Goal: Task Accomplishment & Management: Manage account settings

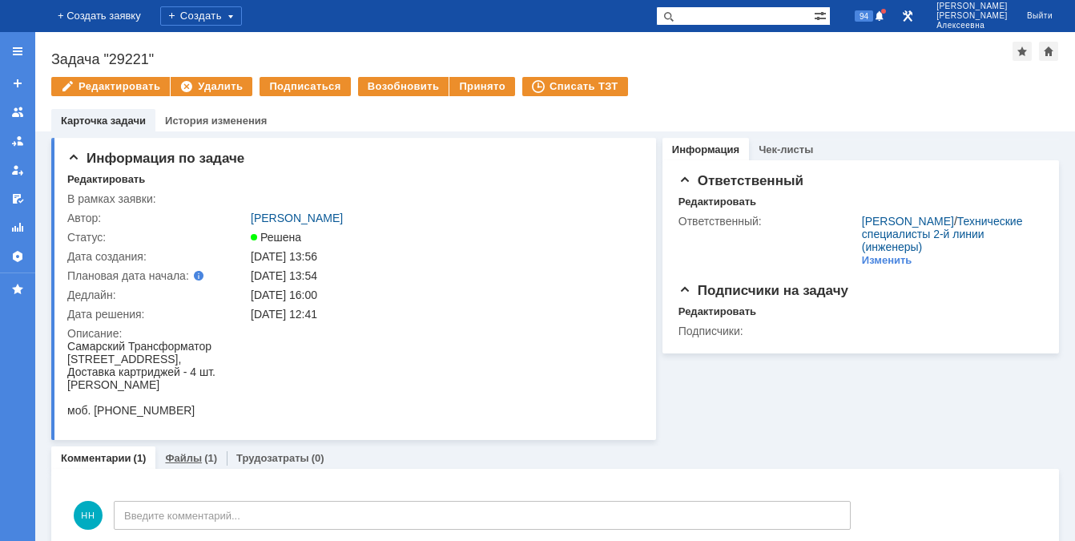
click at [179, 460] on link "Файлы" at bounding box center [183, 458] width 37 height 12
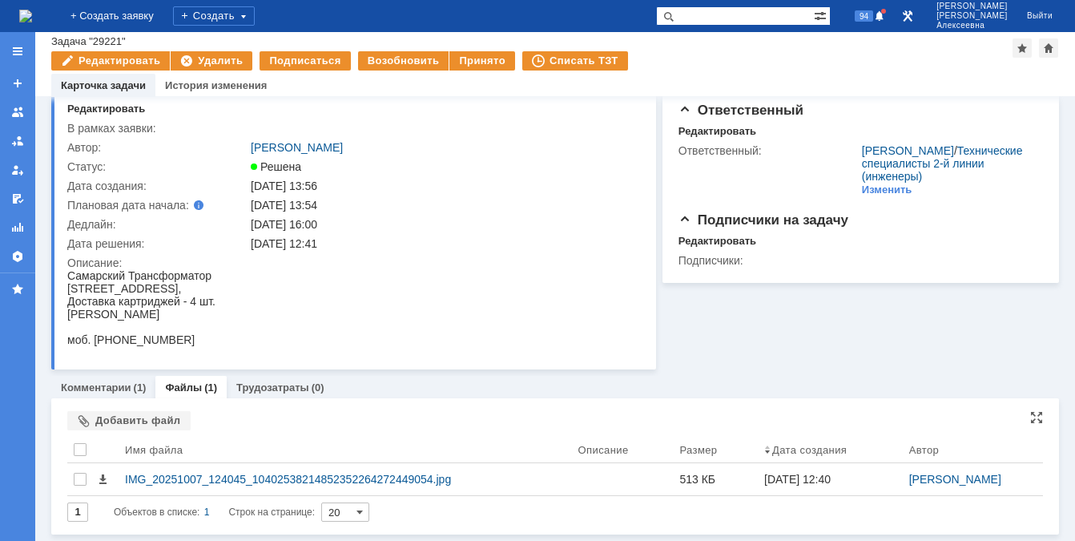
scroll to position [36, 0]
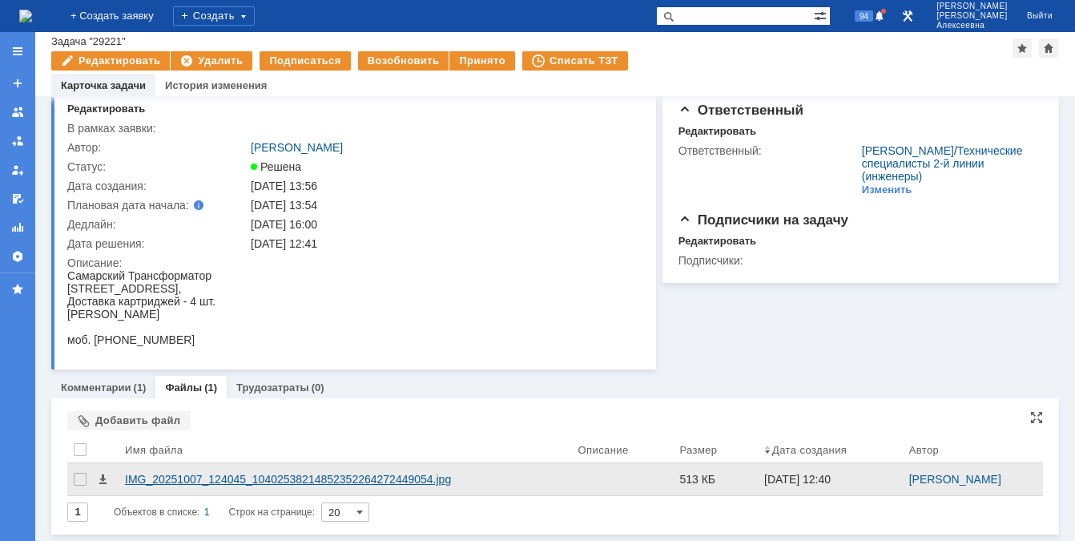
click at [207, 477] on div "IMG_20251007_124045_10402538214852352264272449054.jpg" at bounding box center [345, 478] width 440 height 13
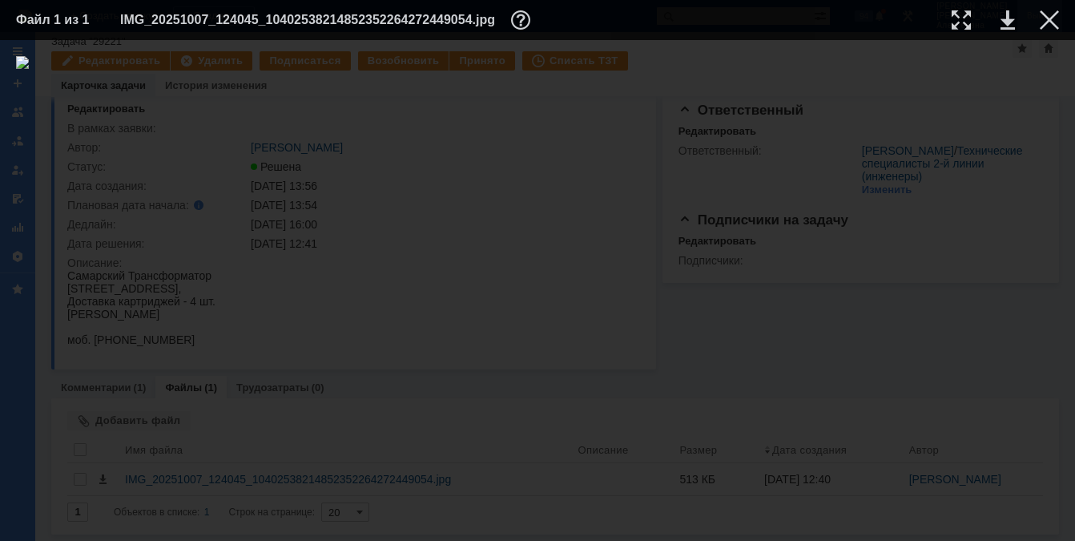
click at [1054, 15] on div at bounding box center [1048, 19] width 19 height 19
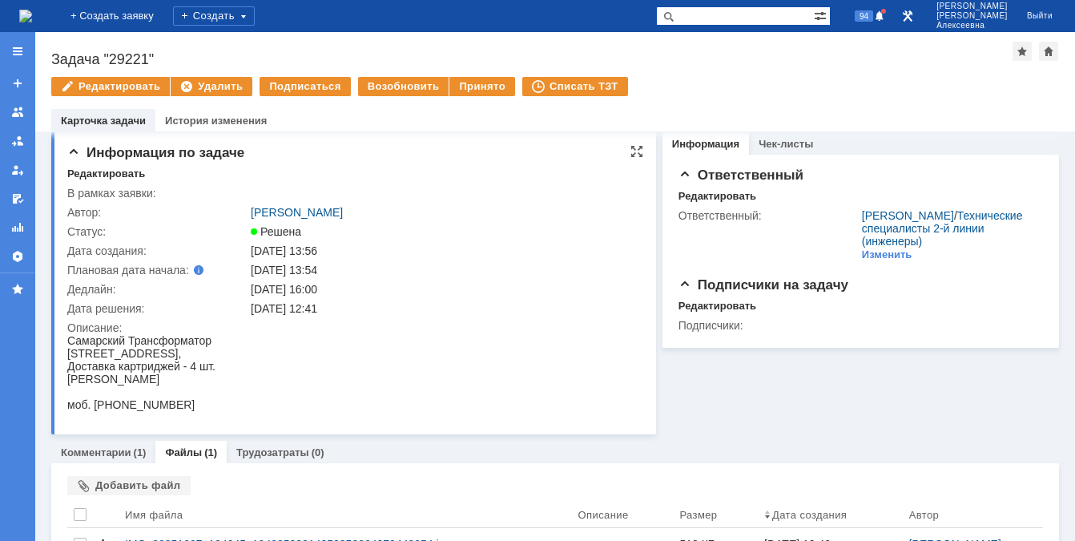
scroll to position [0, 0]
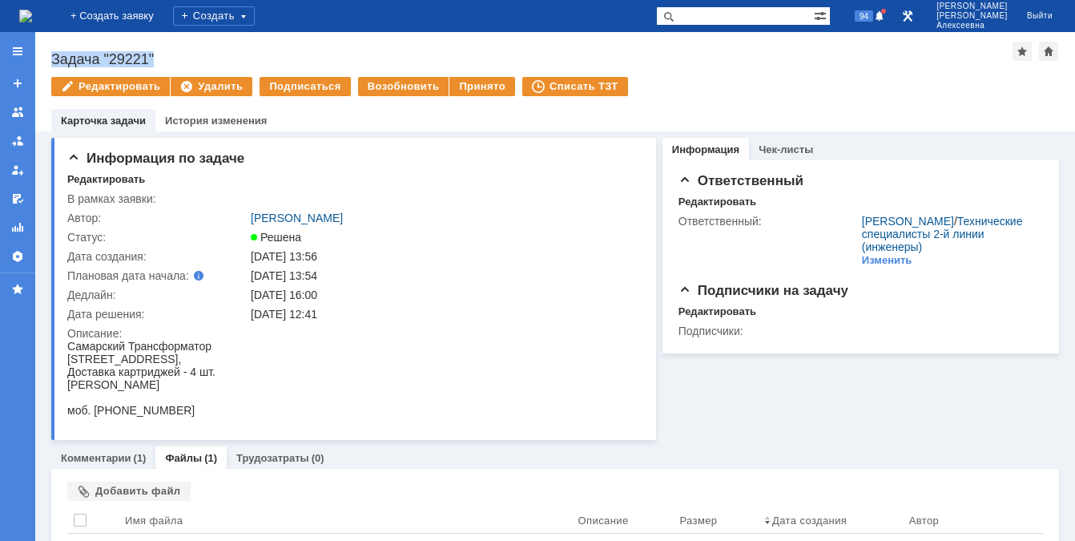
drag, startPoint x: 162, startPoint y: 54, endPoint x: 54, endPoint y: 54, distance: 108.1
click at [54, 54] on div "Задача "29221"" at bounding box center [531, 59] width 961 height 16
copy div "Задача "29221""
click at [476, 86] on div "Принято" at bounding box center [482, 86] width 66 height 19
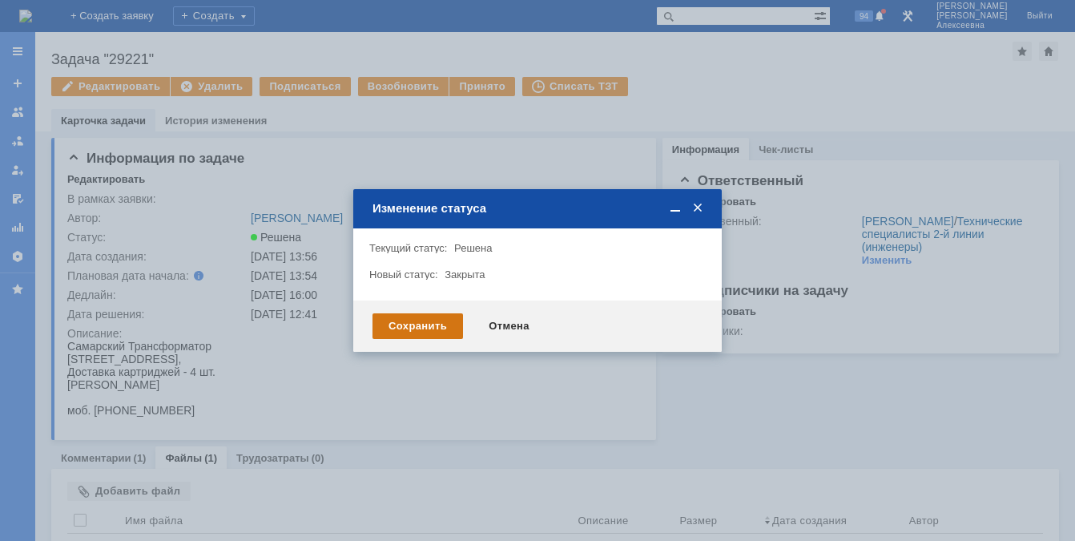
click at [431, 327] on div "Сохранить" at bounding box center [417, 326] width 90 height 26
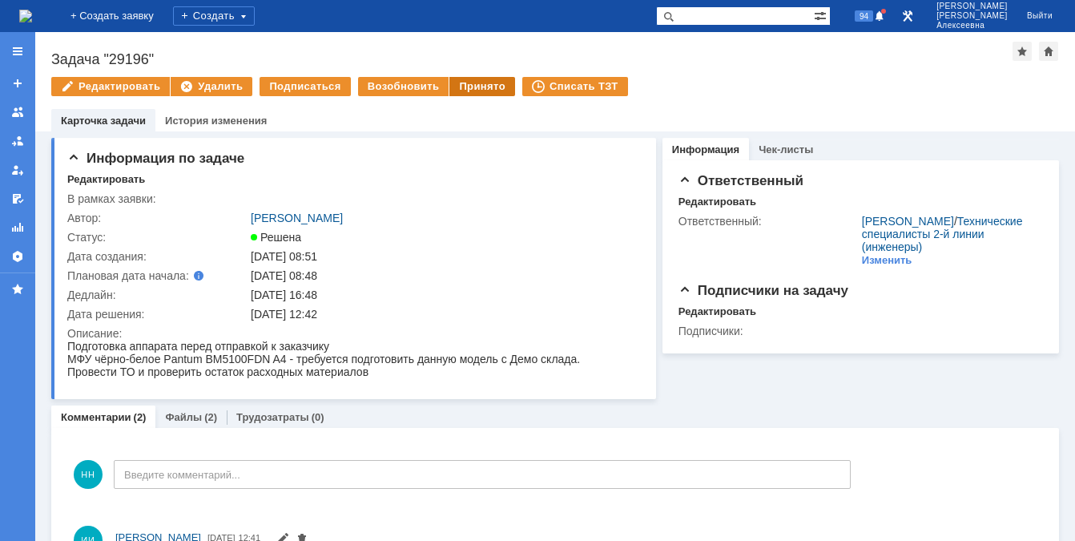
click at [480, 81] on div "Принято" at bounding box center [482, 86] width 66 height 19
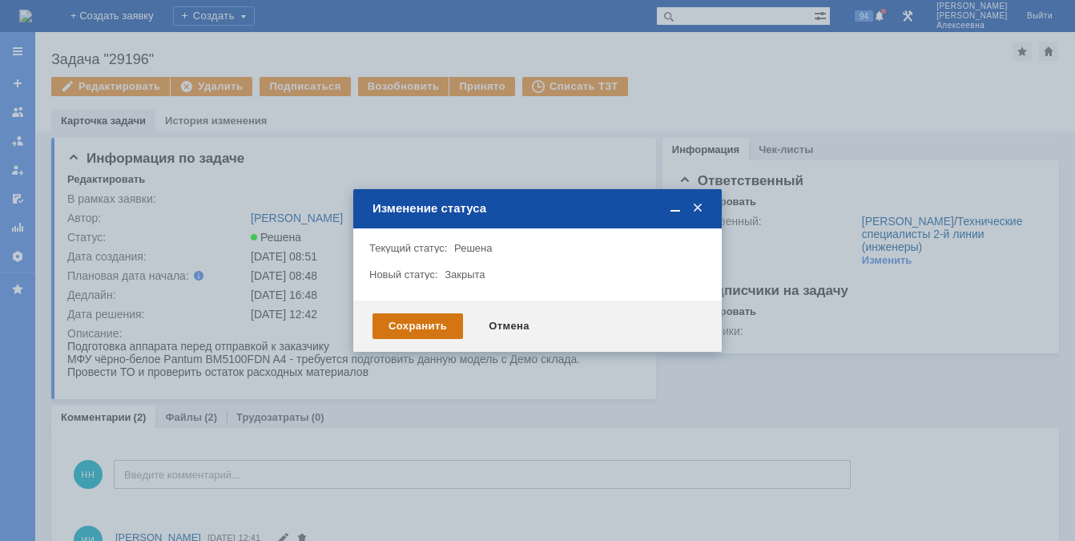
click at [410, 329] on div "Сохранить" at bounding box center [417, 326] width 90 height 26
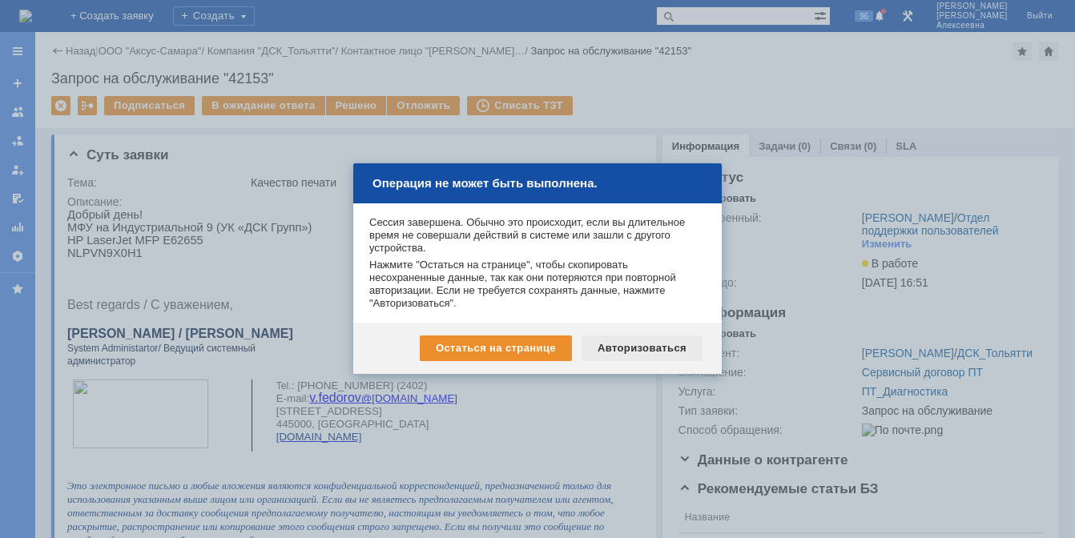
click at [633, 345] on div "Авторизоваться" at bounding box center [641, 349] width 121 height 26
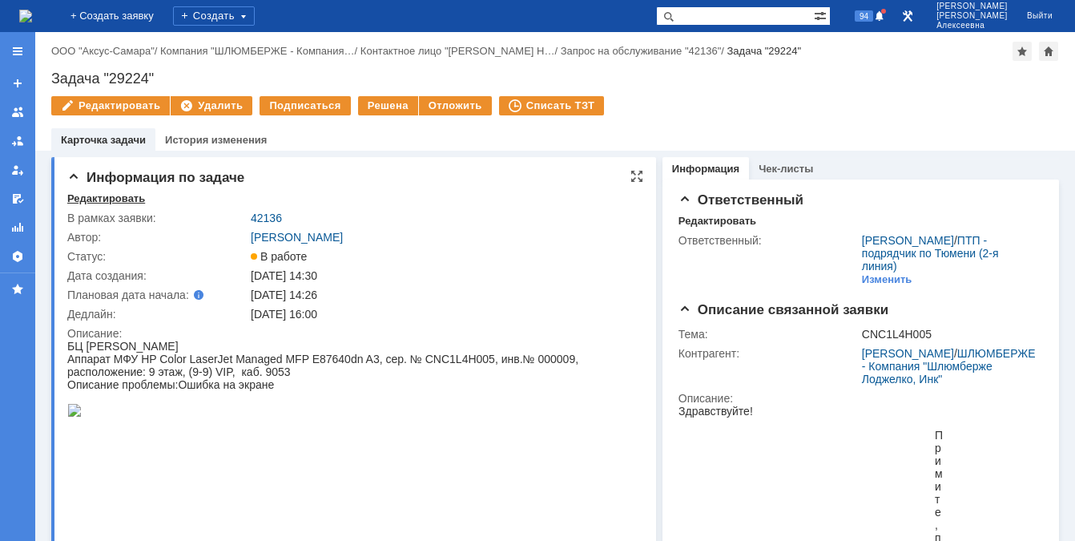
click at [100, 200] on div "Редактировать" at bounding box center [106, 198] width 78 height 13
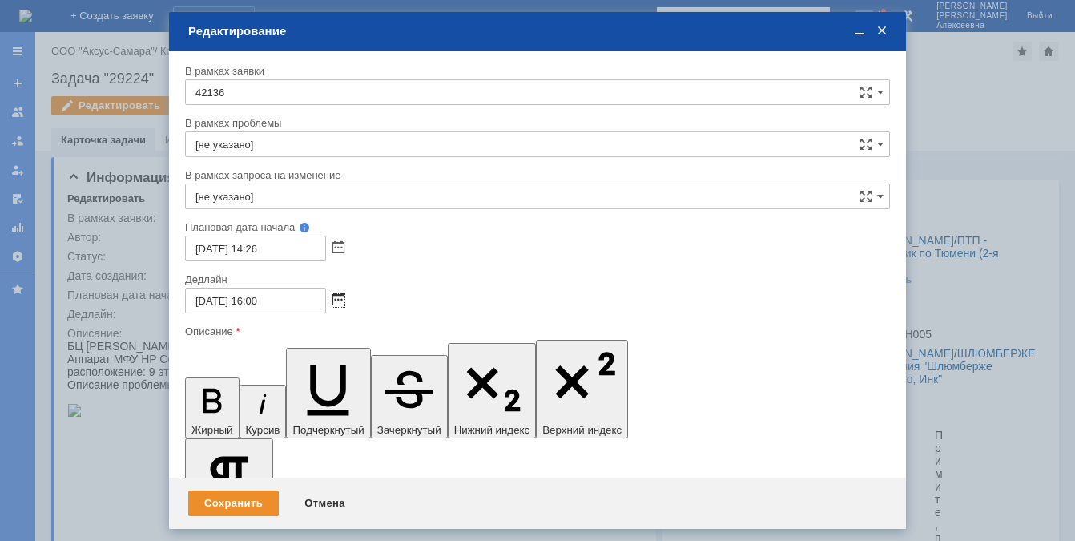
click at [337, 301] on span at bounding box center [338, 300] width 12 height 13
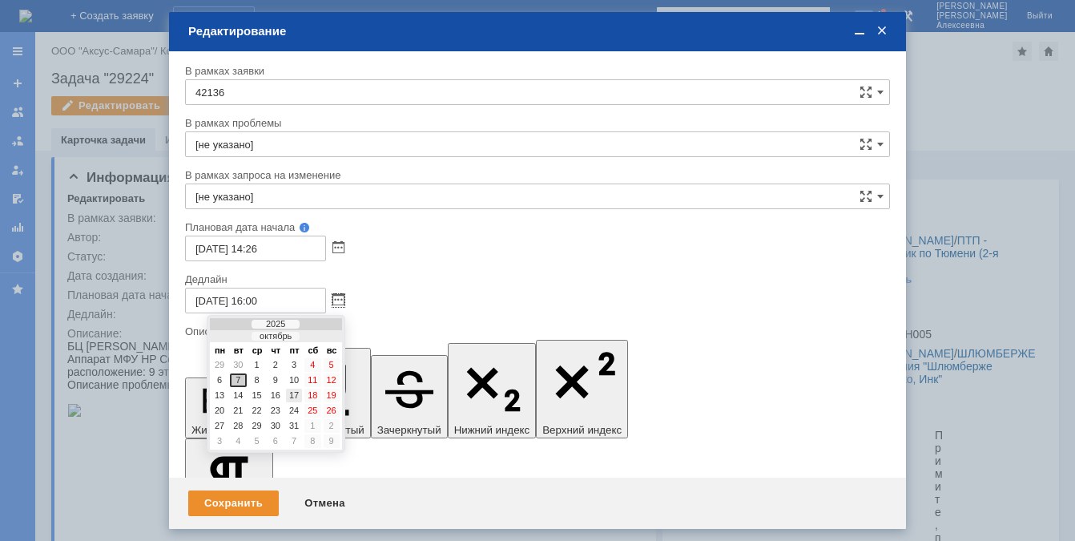
click at [291, 396] on div "17" at bounding box center [294, 395] width 16 height 14
type input "[DATE] 16:00"
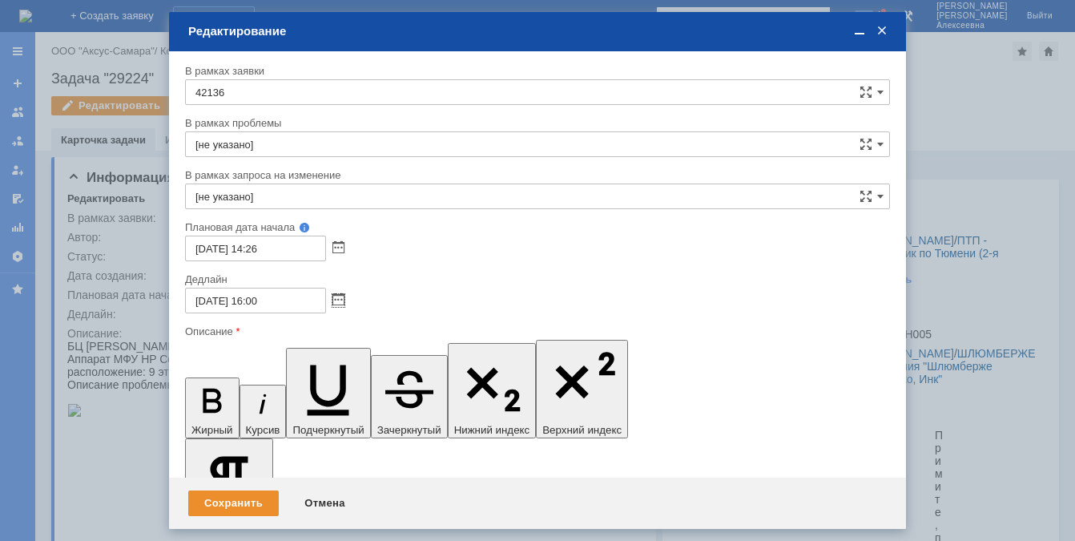
scroll to position [145, 0]
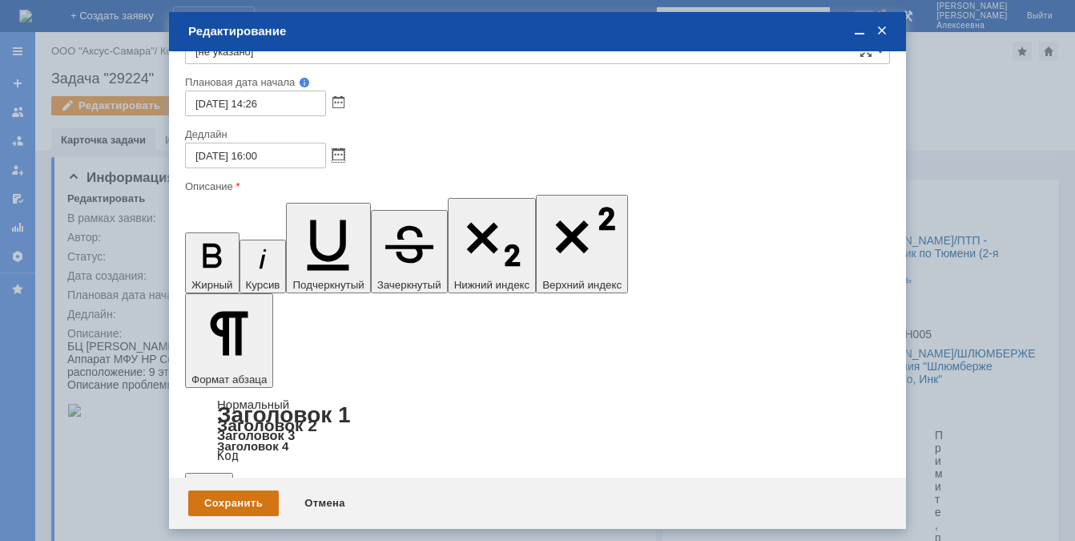
click at [237, 500] on div "Сохранить" at bounding box center [233, 503] width 90 height 26
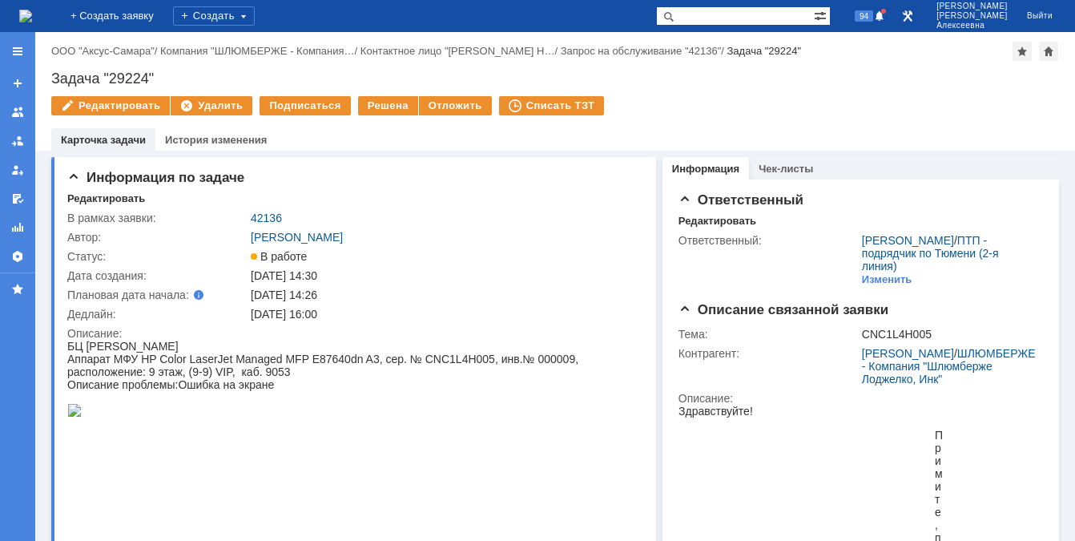
scroll to position [0, 0]
click at [271, 220] on link "42136" at bounding box center [266, 217] width 31 height 13
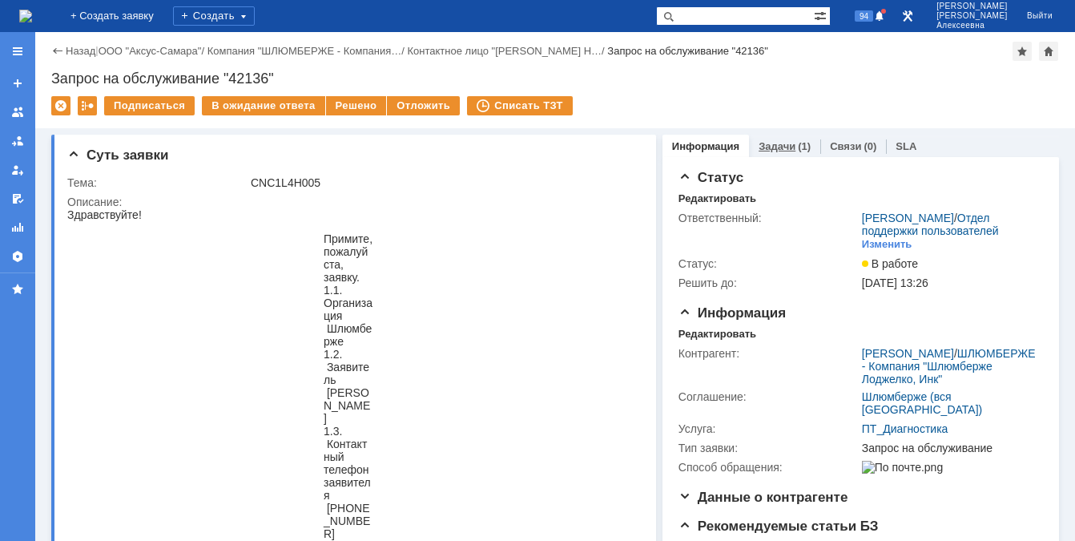
click at [763, 144] on link "Задачи" at bounding box center [776, 146] width 37 height 12
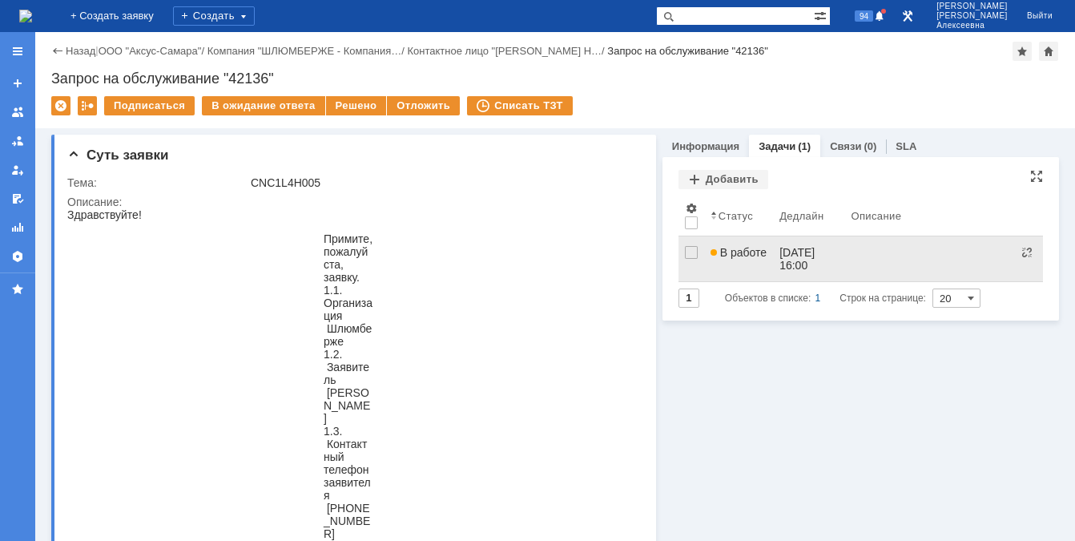
click at [725, 249] on span "В работе" at bounding box center [738, 252] width 56 height 13
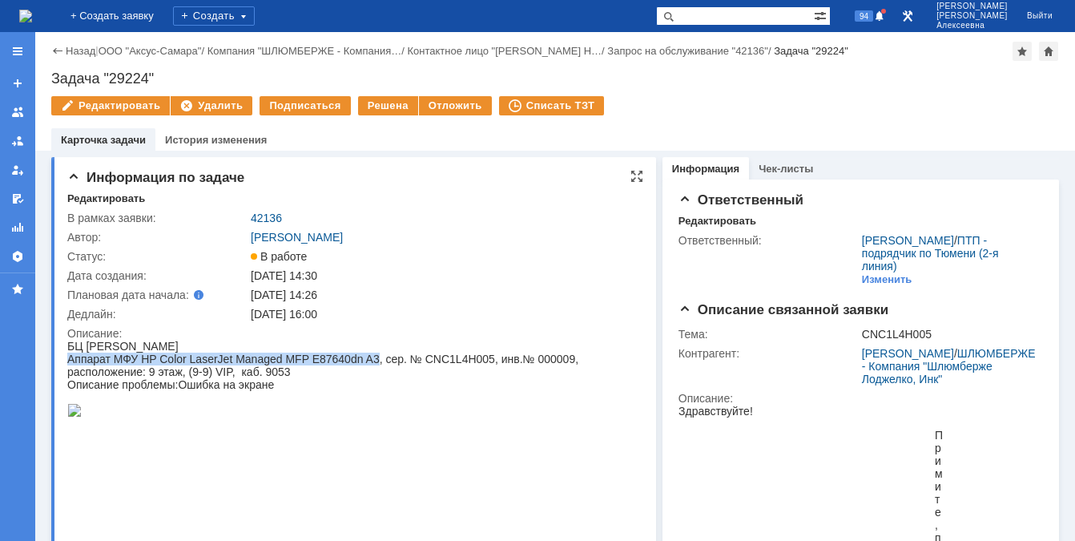
drag, startPoint x: 376, startPoint y: 357, endPoint x: 67, endPoint y: 366, distance: 308.4
click at [67, 366] on div "Аппарат МФУ HP Color LaserJet Managed MFP E87640dn A3, сер. № CNC1L4H005, инв.№…" at bounding box center [347, 365] width 561 height 26
copy div "Аппарат МФУ HP Color LaserJet Managed MFP E87640dn A3"
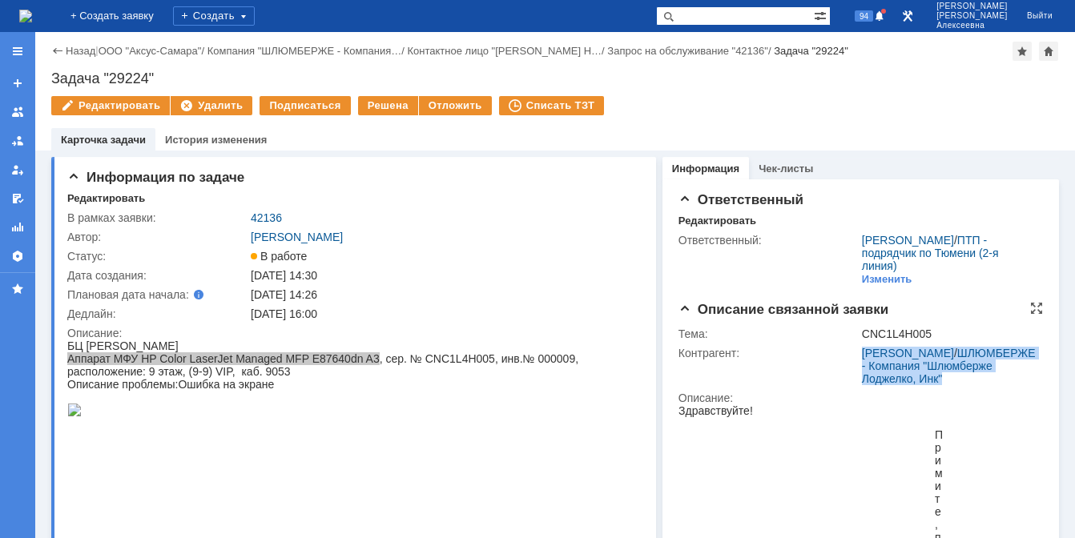
drag, startPoint x: 720, startPoint y: 17, endPoint x: 773, endPoint y: 388, distance: 374.5
click at [261, 215] on link "42136" at bounding box center [266, 217] width 31 height 13
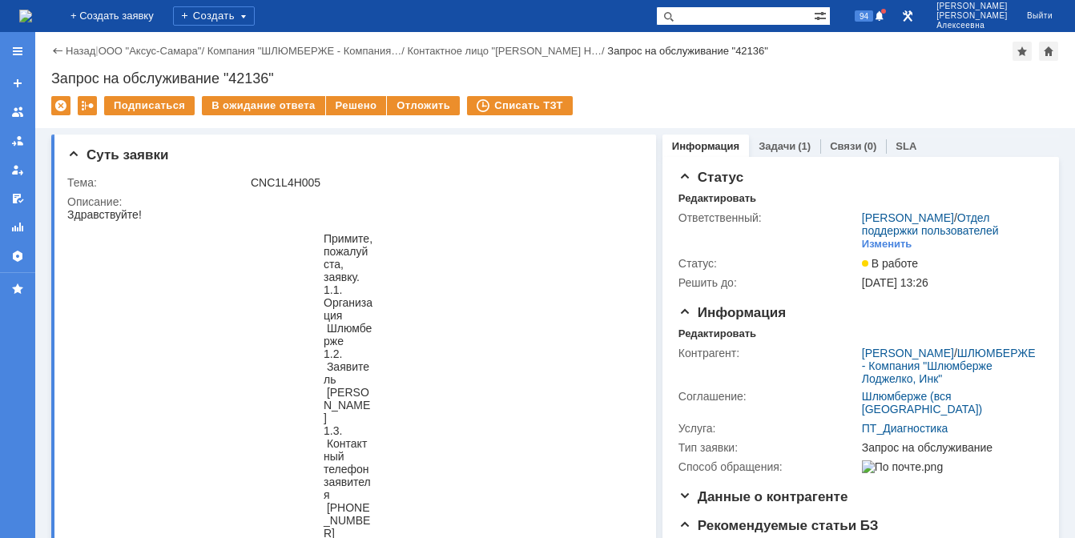
paste input "28822"
type input "28822"
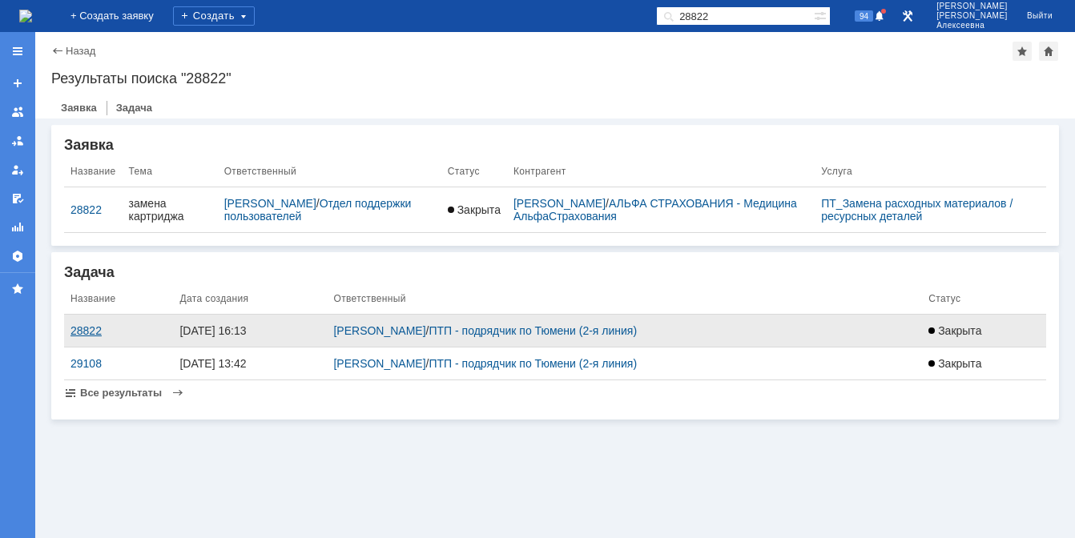
click at [81, 327] on div "28822" at bounding box center [118, 330] width 96 height 13
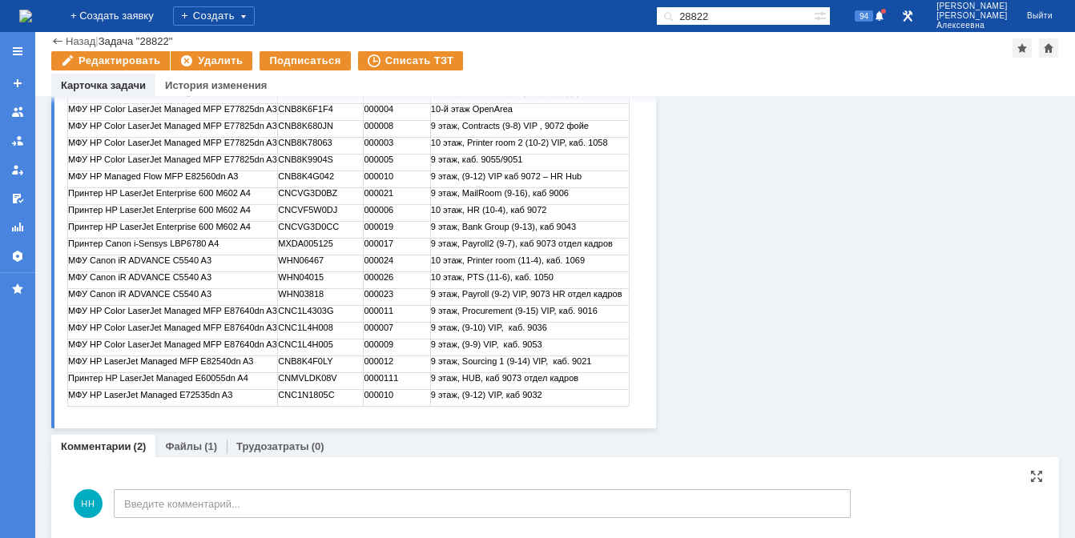
scroll to position [477, 0]
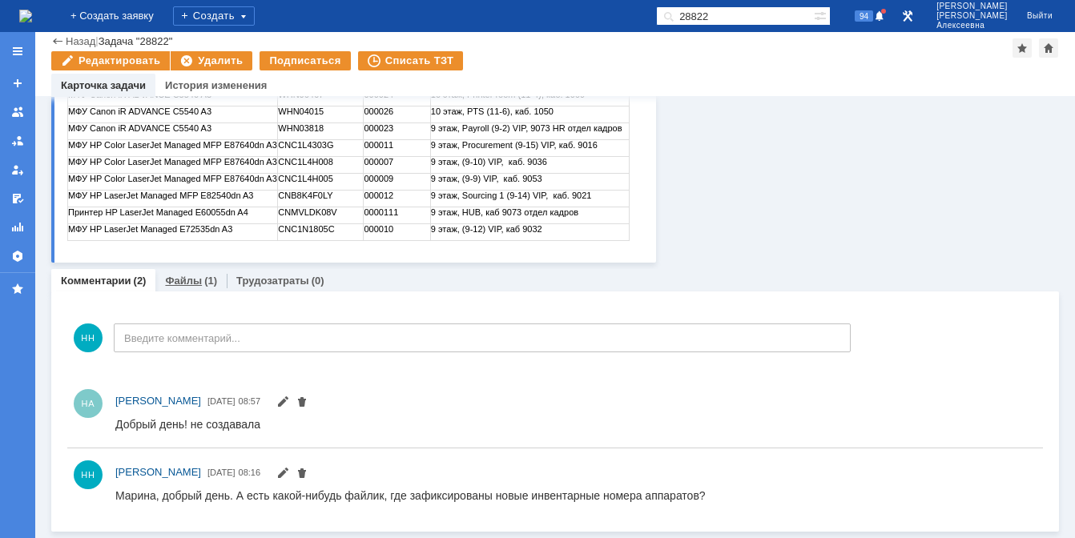
click at [176, 279] on link "Файлы" at bounding box center [183, 281] width 37 height 12
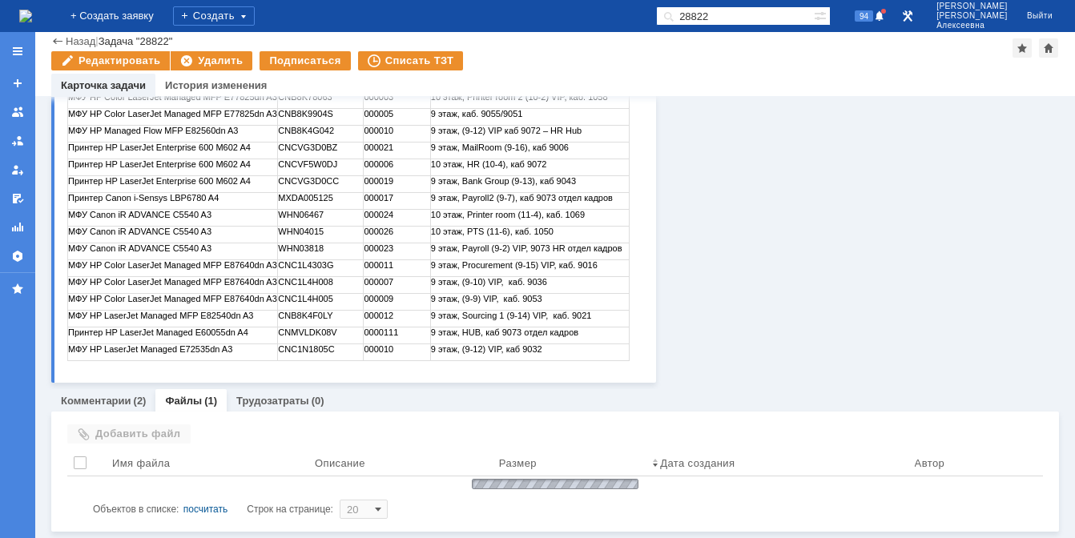
scroll to position [373, 0]
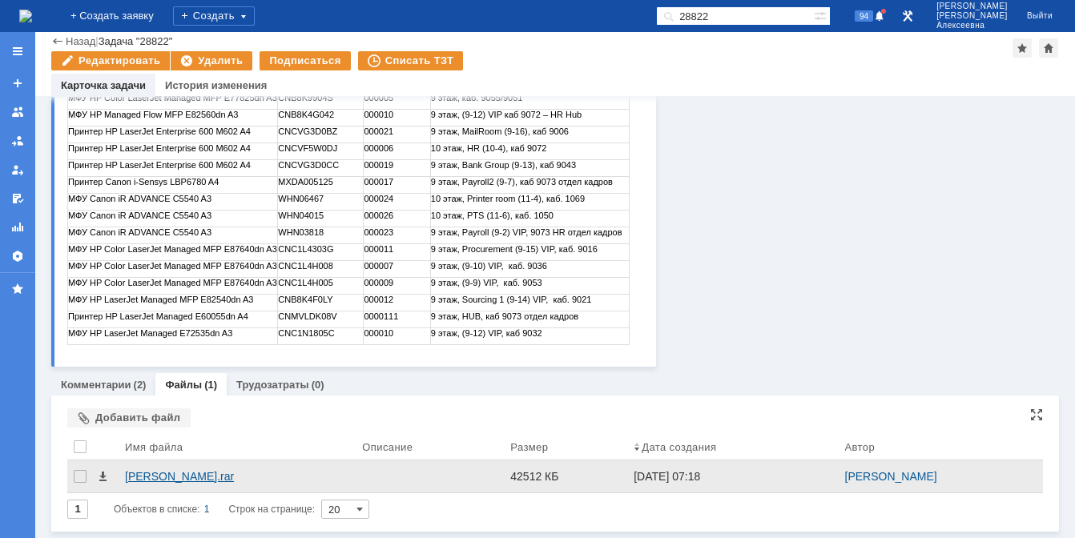
click at [151, 473] on div "Аксус ТО.rar" at bounding box center [237, 476] width 224 height 13
click at [141, 475] on div "Аксус ТО.rar" at bounding box center [237, 476] width 224 height 13
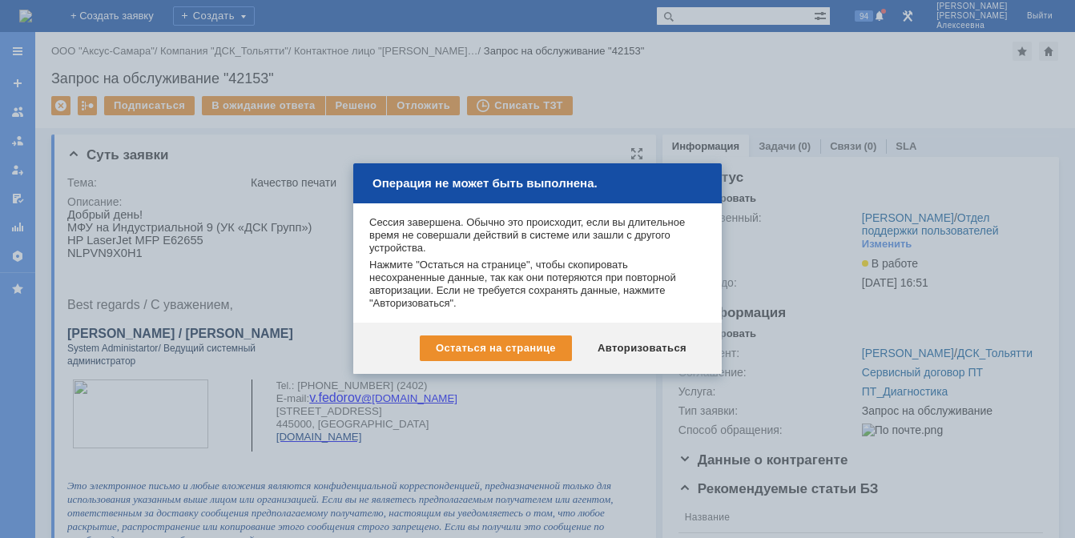
click at [642, 345] on div "Авторизоваться" at bounding box center [641, 349] width 121 height 26
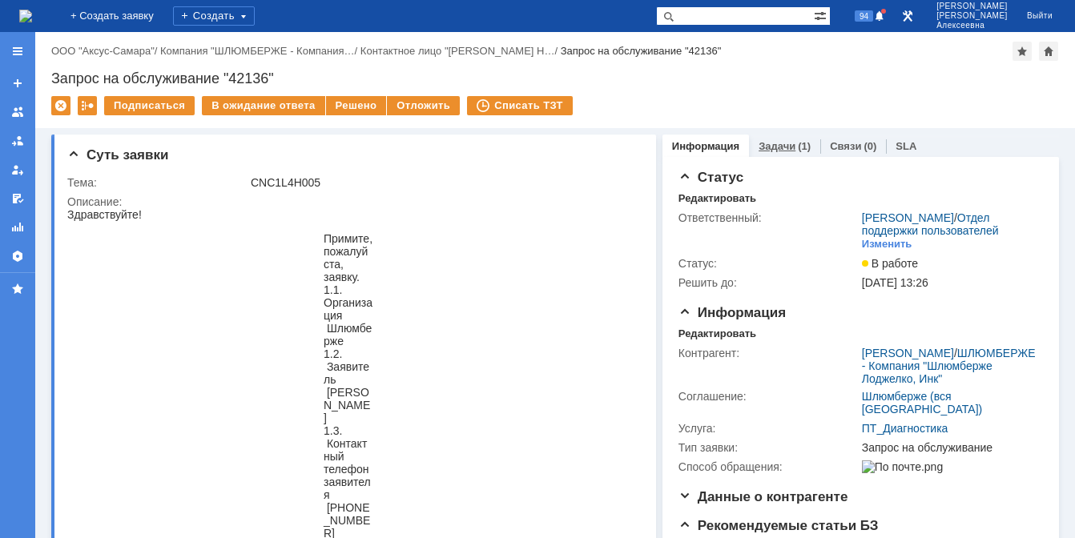
click at [780, 145] on link "Задачи" at bounding box center [776, 146] width 37 height 12
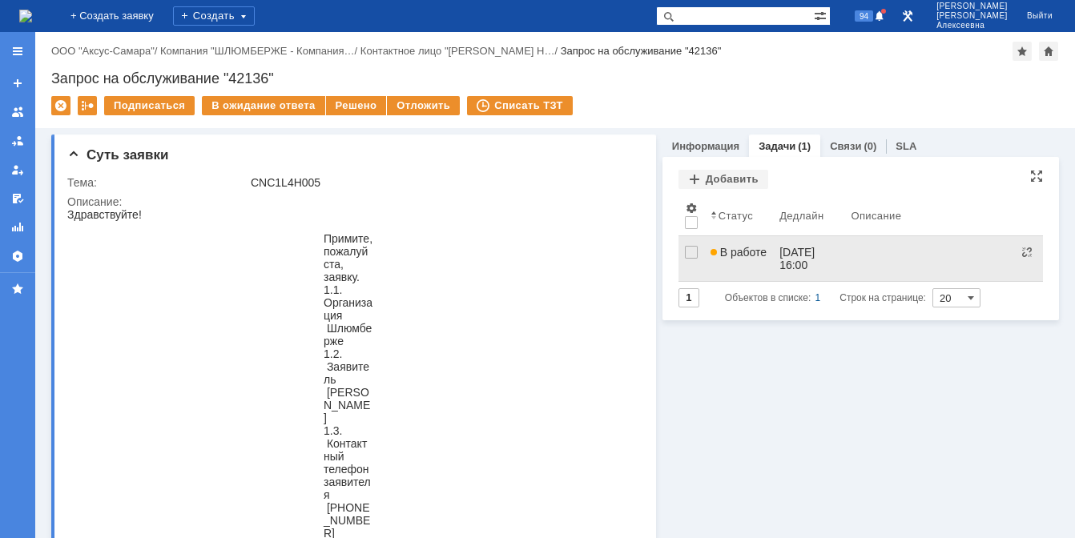
click at [739, 256] on span "В работе" at bounding box center [738, 252] width 56 height 13
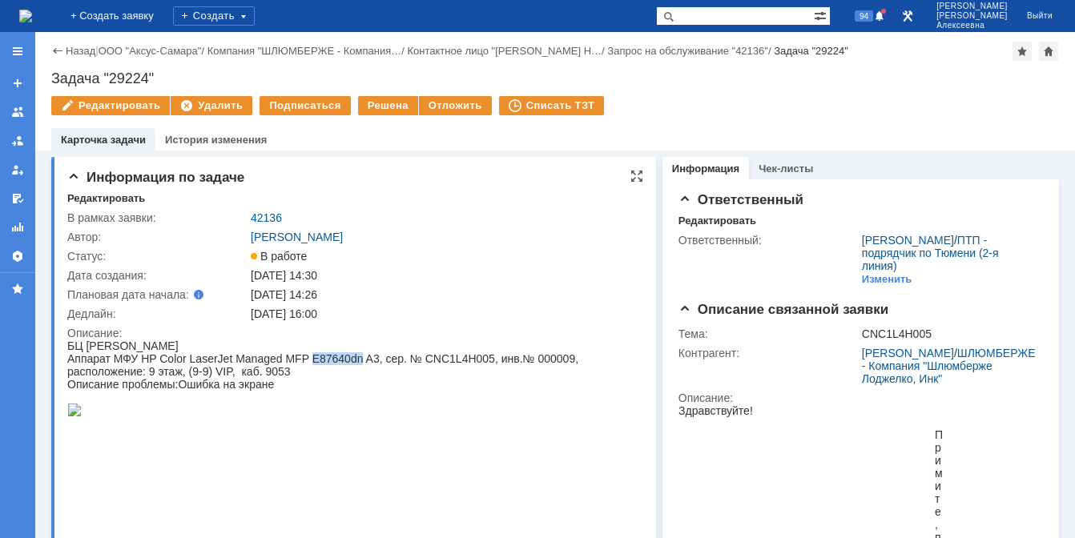
drag, startPoint x: 360, startPoint y: 359, endPoint x: 309, endPoint y: 360, distance: 50.5
click at [309, 360] on div "Аппарат МФУ HP Color LaserJet Managed MFP E87640dn A3, сер. № CNC1L4H005, инв.№…" at bounding box center [347, 365] width 561 height 26
copy div "E87640dn"
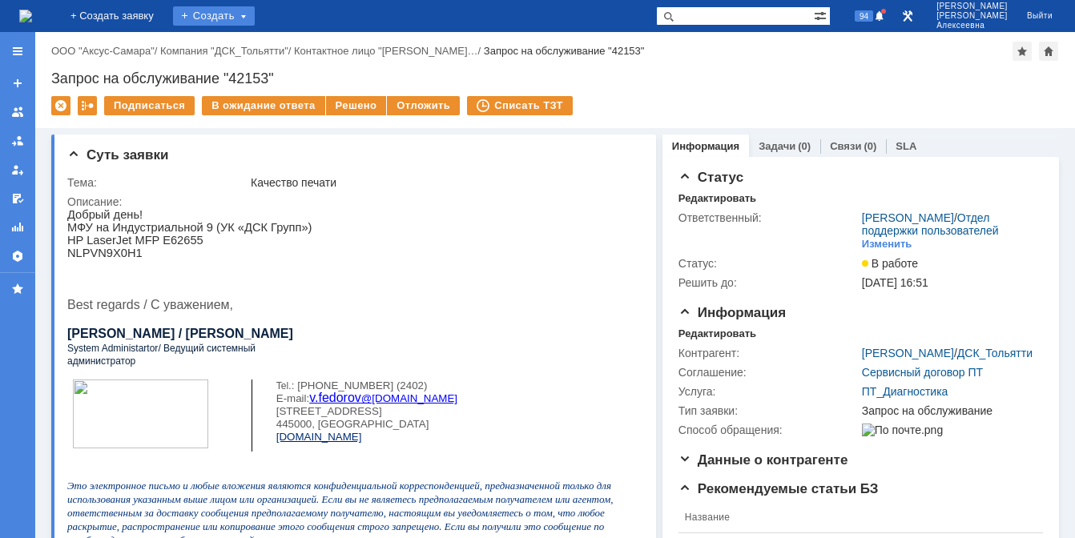
click at [251, 13] on div "Создать" at bounding box center [214, 15] width 82 height 19
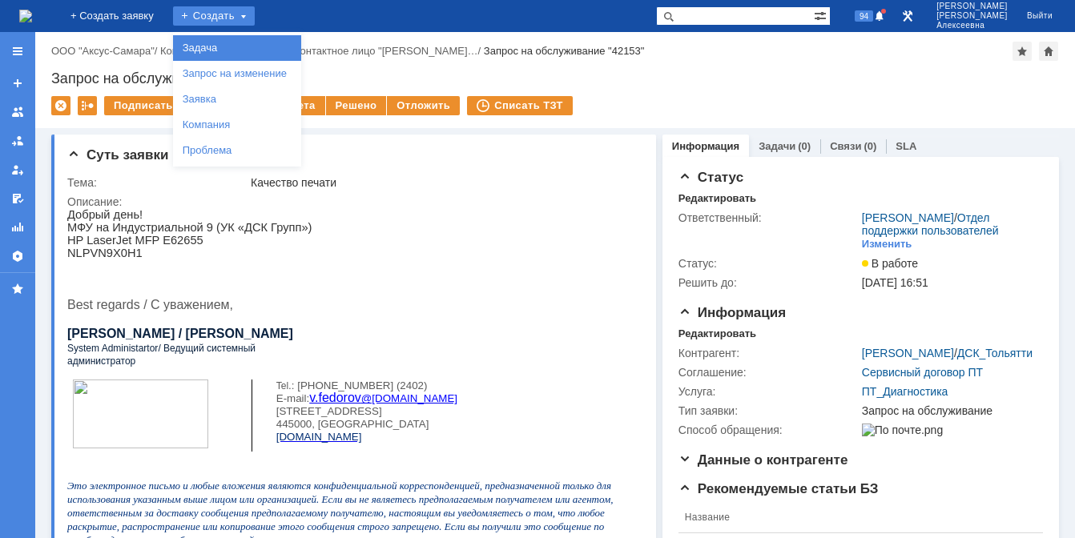
click at [251, 46] on link "Задача" at bounding box center [237, 47] width 122 height 19
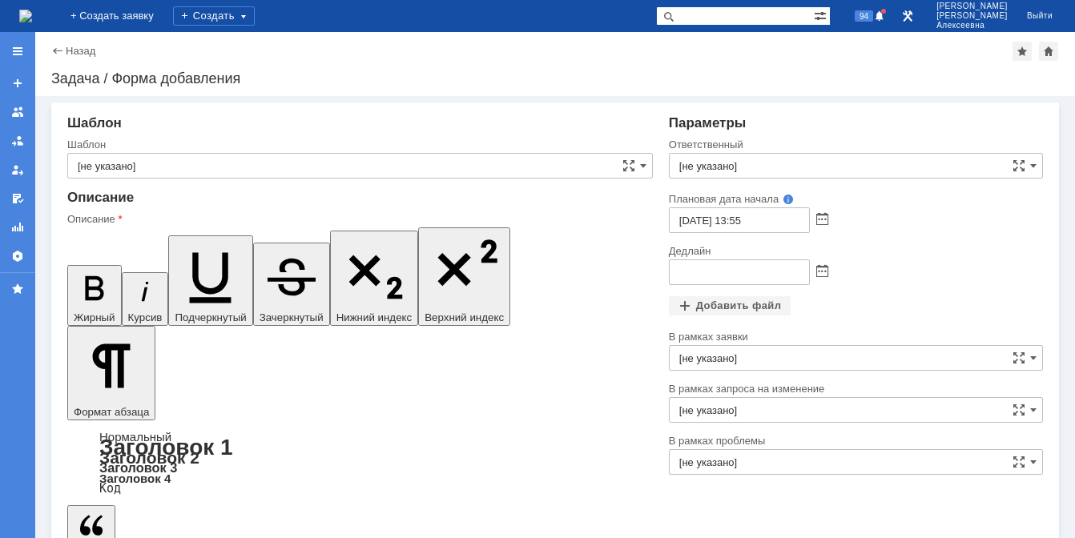
scroll to position [6, 0]
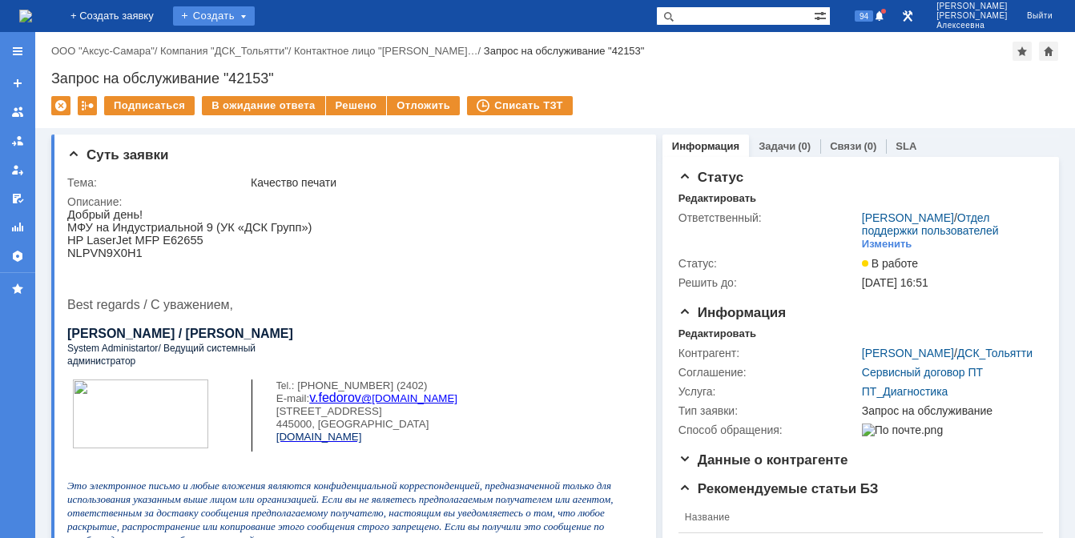
click at [254, 10] on div "Создать" at bounding box center [214, 15] width 82 height 19
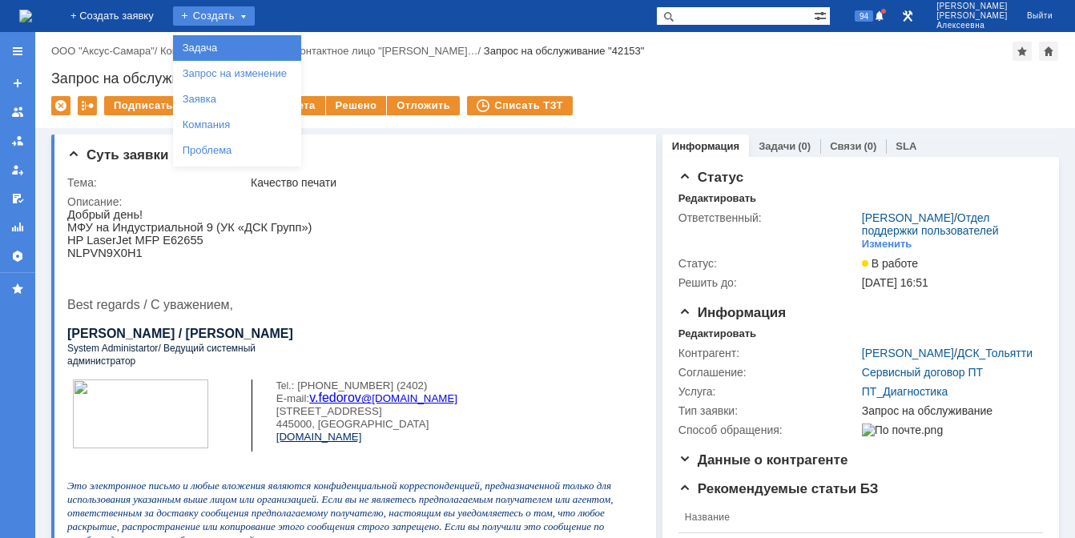
click at [253, 51] on link "Задача" at bounding box center [237, 47] width 122 height 19
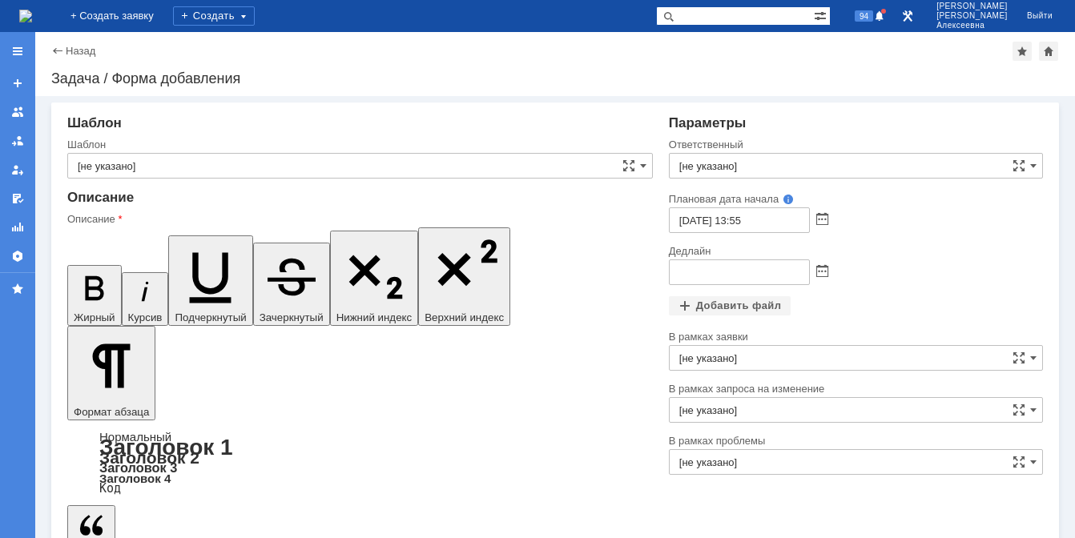
scroll to position [563, 6]
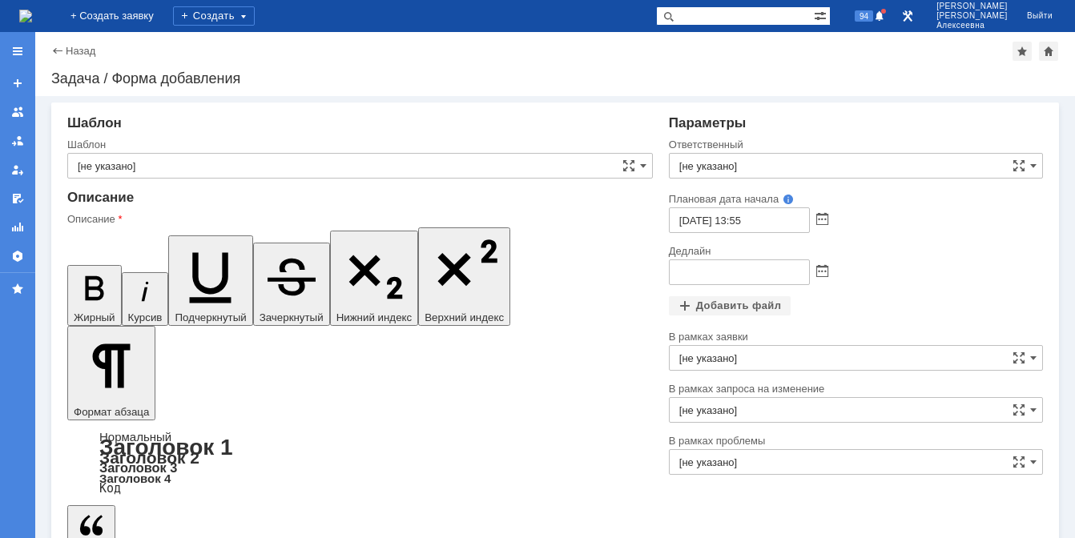
click at [742, 165] on input "[не указано]" at bounding box center [856, 166] width 374 height 26
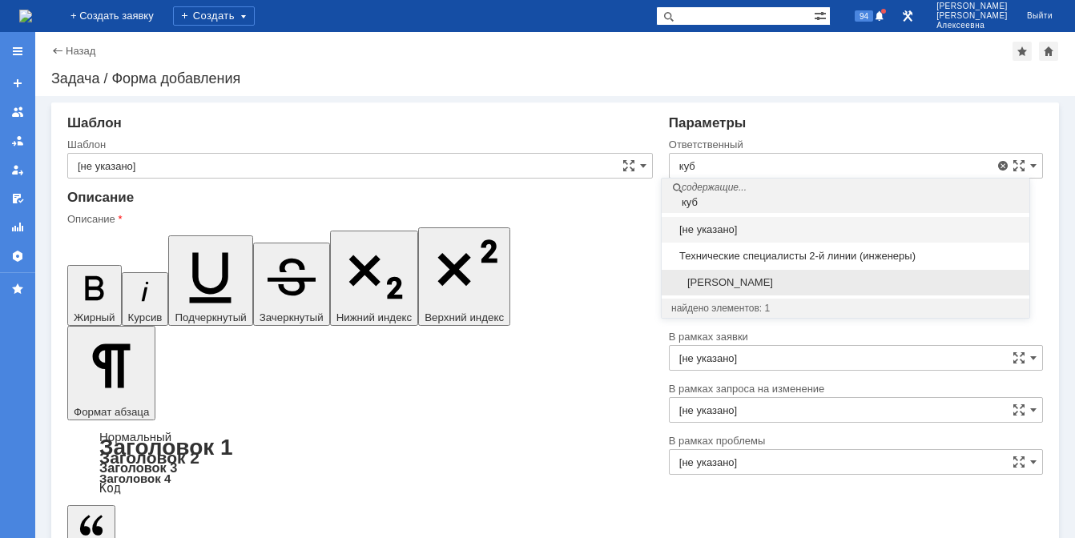
click at [784, 286] on span "[PERSON_NAME]" at bounding box center [845, 282] width 348 height 13
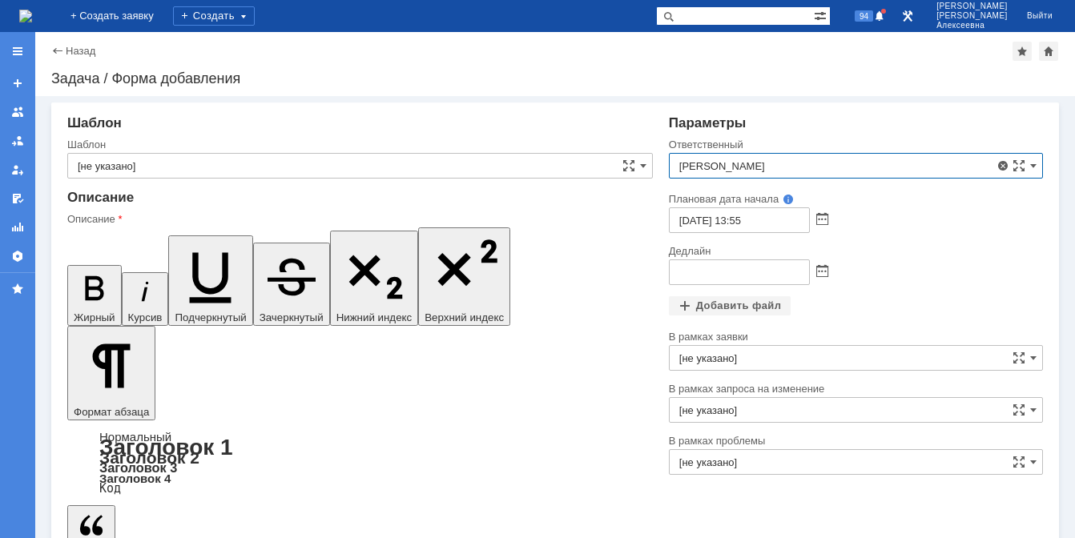
type input "[PERSON_NAME]"
click at [816, 273] on span at bounding box center [822, 272] width 12 height 13
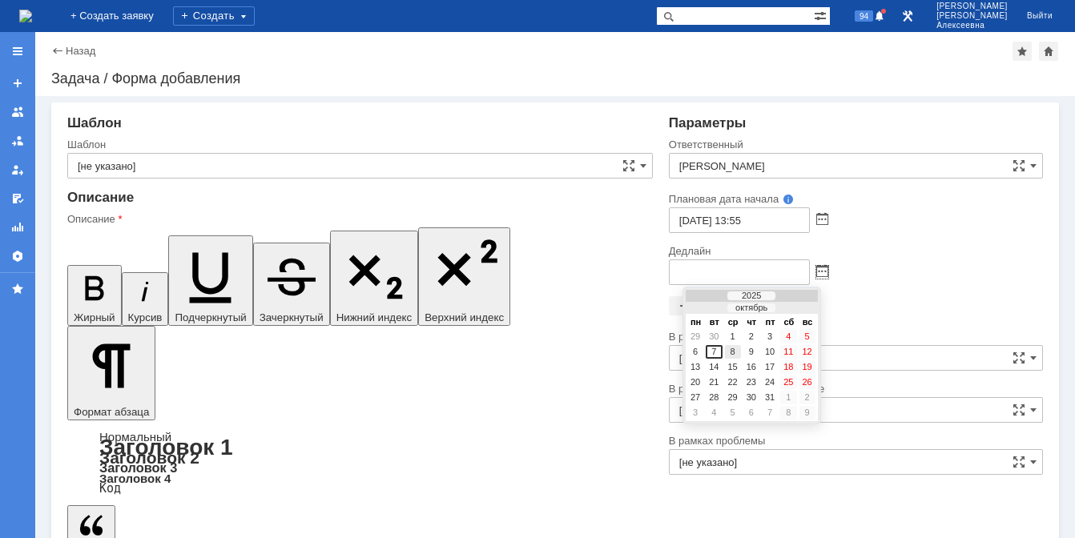
click at [730, 348] on div "8" at bounding box center [733, 352] width 16 height 14
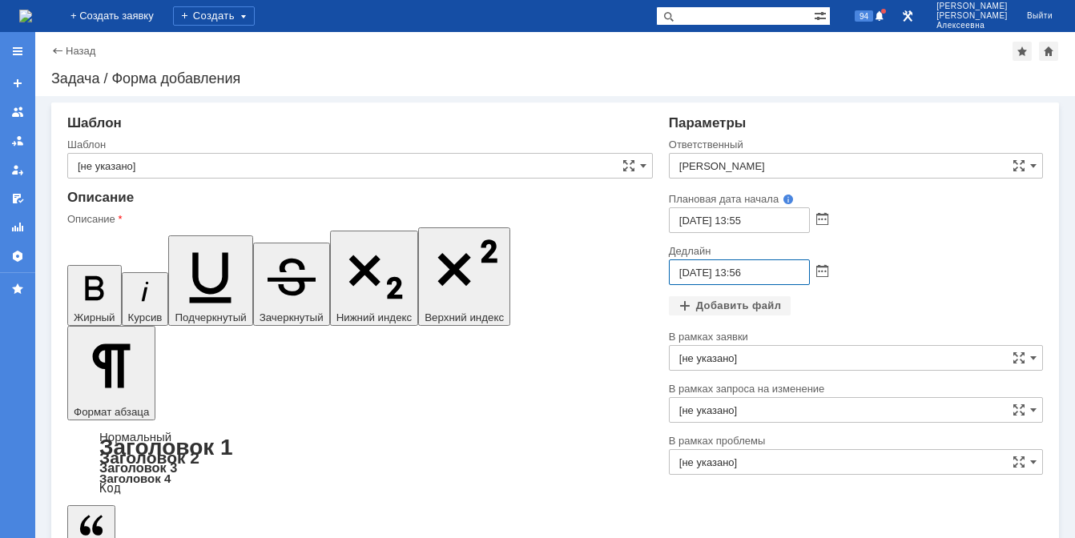
click at [738, 272] on input "[DATE] 13:56" at bounding box center [739, 272] width 141 height 26
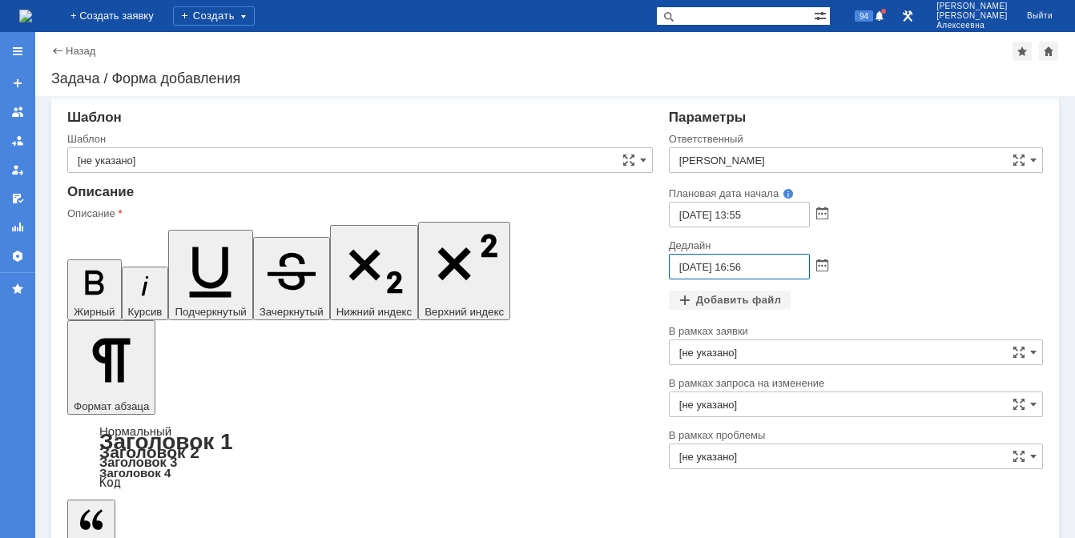
type input "[DATE] 16:56"
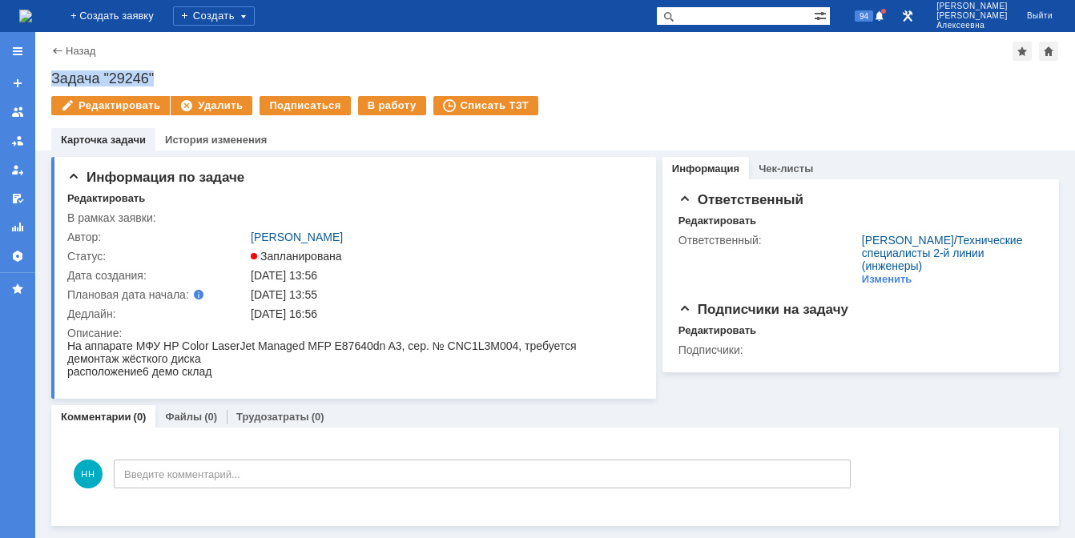
drag, startPoint x: 175, startPoint y: 78, endPoint x: 52, endPoint y: 69, distance: 123.7
click at [52, 69] on div "Назад | Задача "29246" Задача "29246" Редактировать Удалить Подписаться В работ…" at bounding box center [554, 91] width 1039 height 119
copy div "Задача "29246""
click at [32, 15] on img at bounding box center [25, 16] width 13 height 13
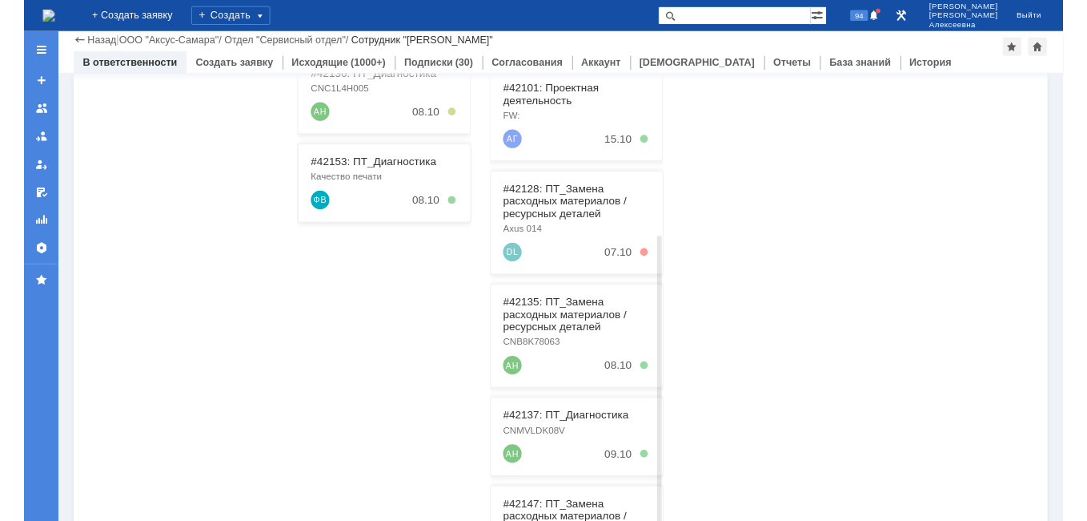
scroll to position [391, 0]
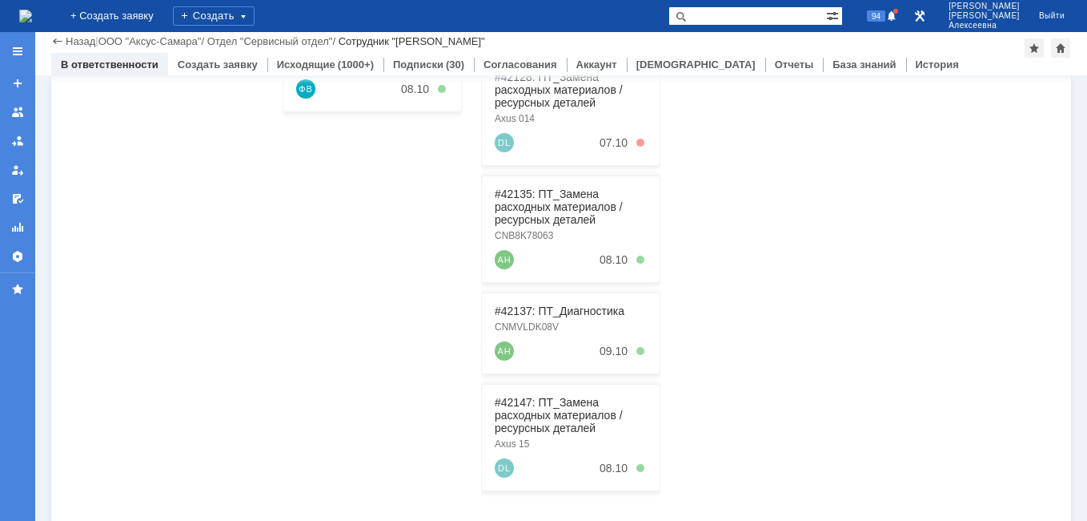
click at [32, 19] on img at bounding box center [25, 16] width 13 height 13
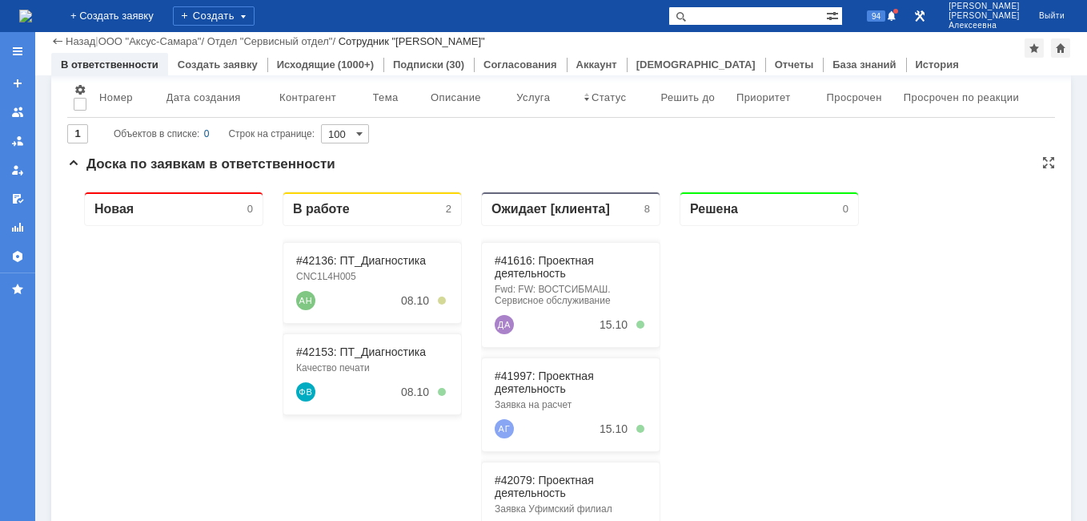
scroll to position [160, 0]
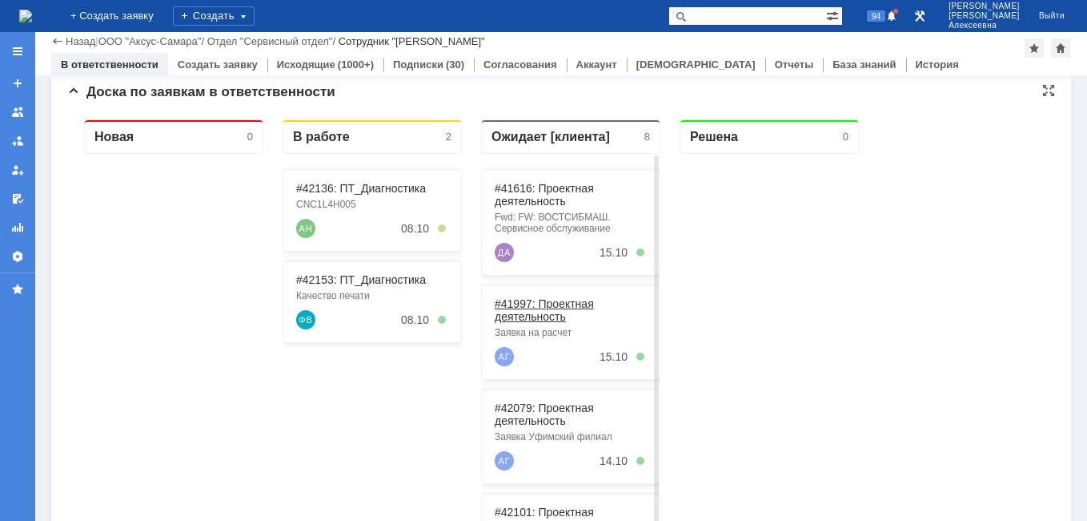
click at [545, 311] on link "#41997: Проектная деятельность" at bounding box center [544, 310] width 99 height 26
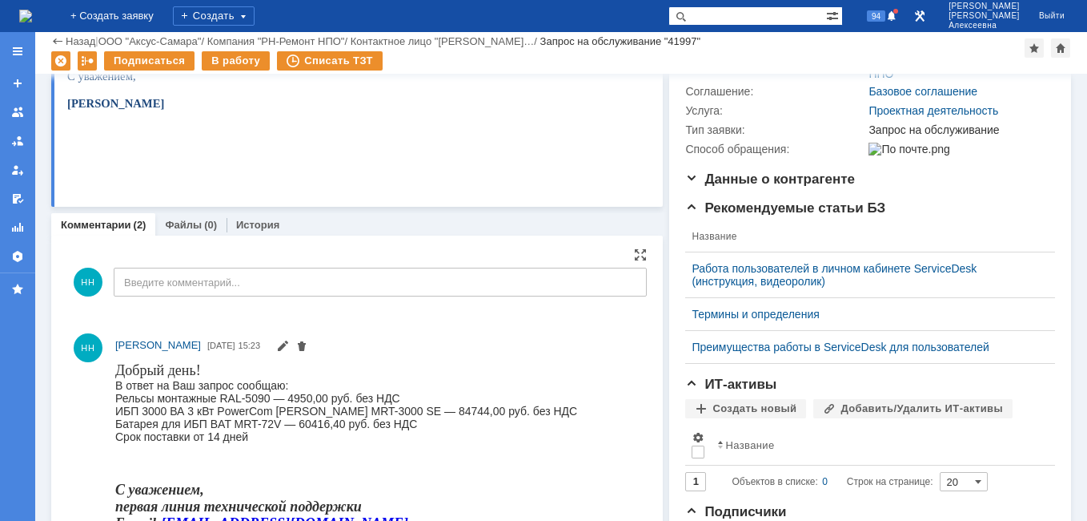
scroll to position [240, 0]
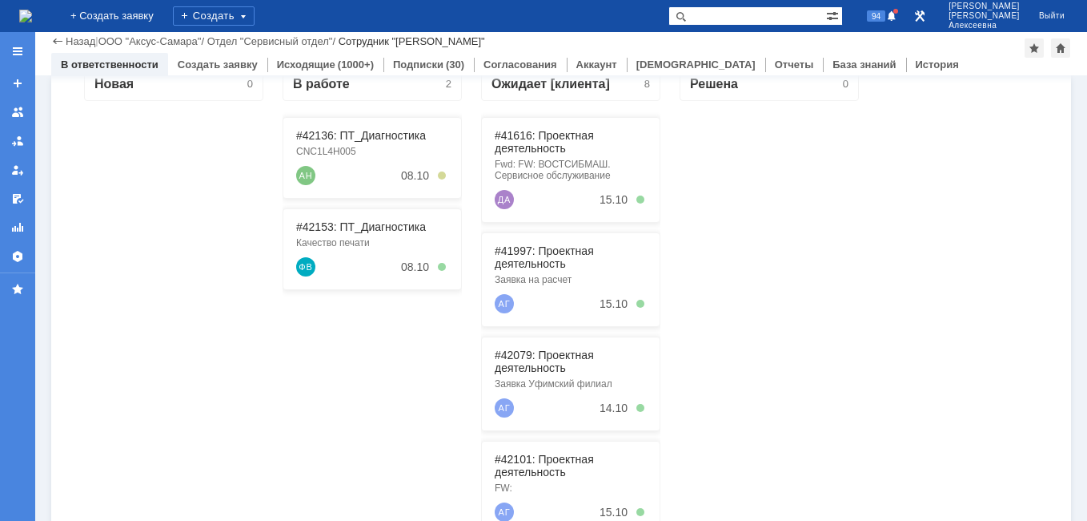
scroll to position [240, 0]
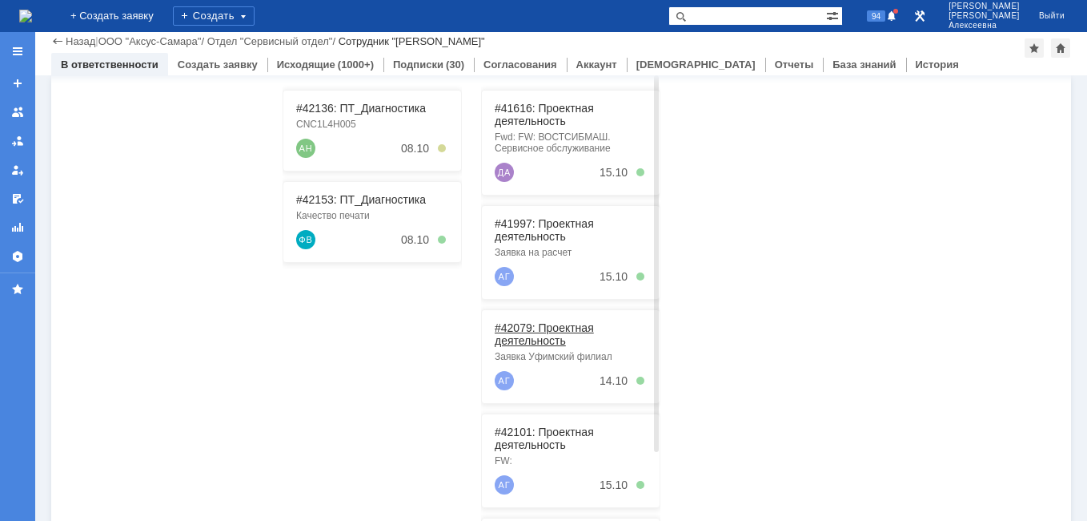
click at [528, 334] on link "#42079: Проектная деятельность" at bounding box center [544, 334] width 99 height 26
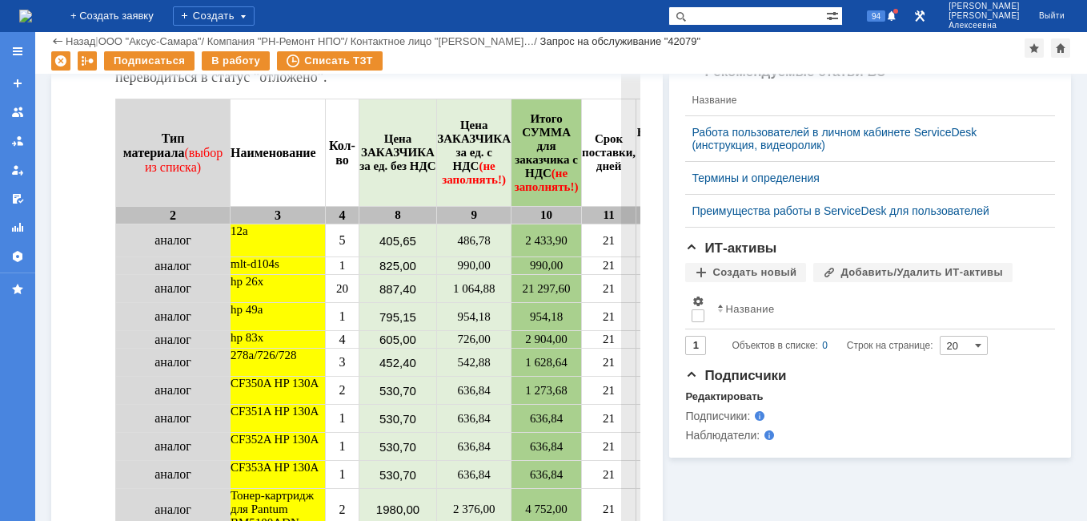
scroll to position [480, 0]
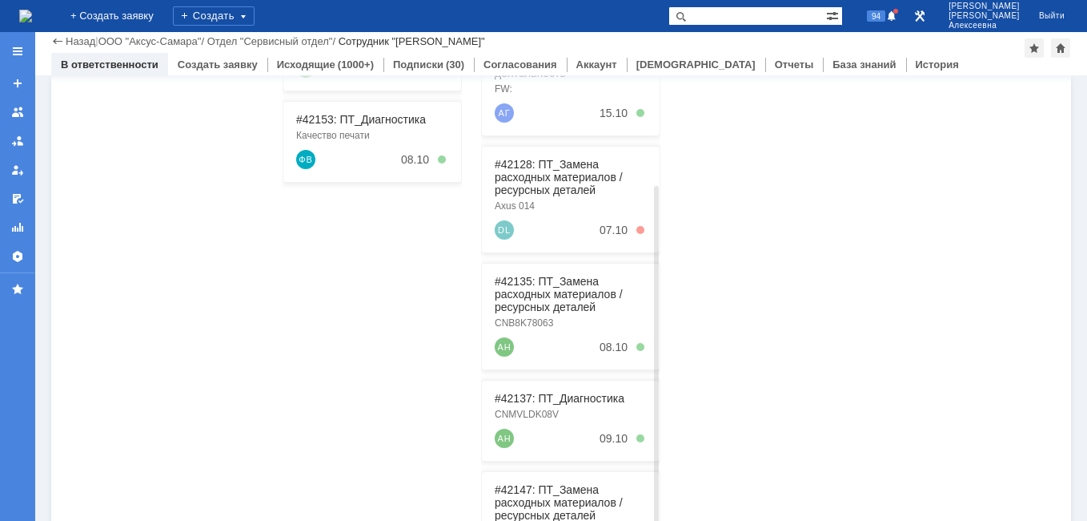
scroll to position [308, 0]
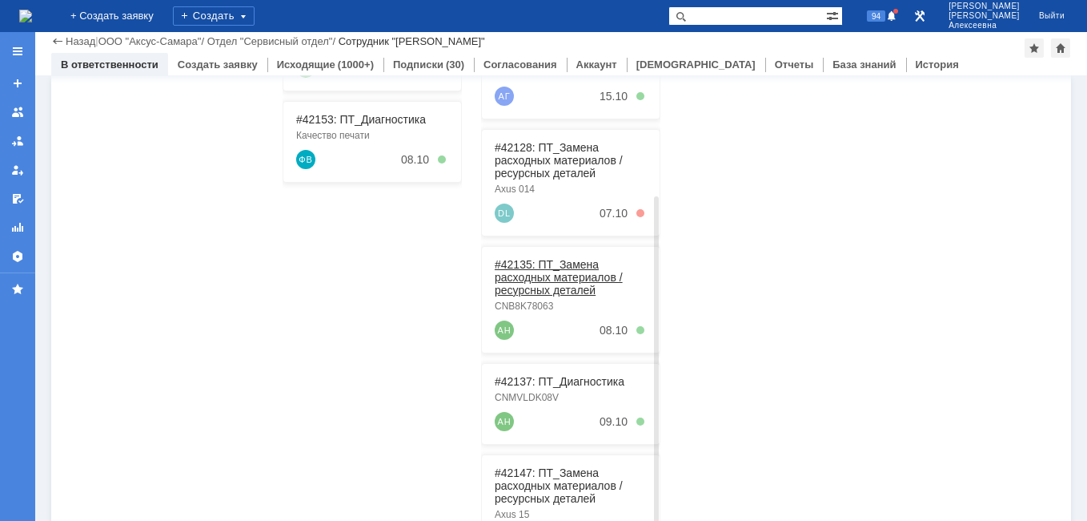
click at [560, 281] on link "#42135: ПТ_Замена расходных материалов / ресурсных деталей" at bounding box center [559, 277] width 128 height 38
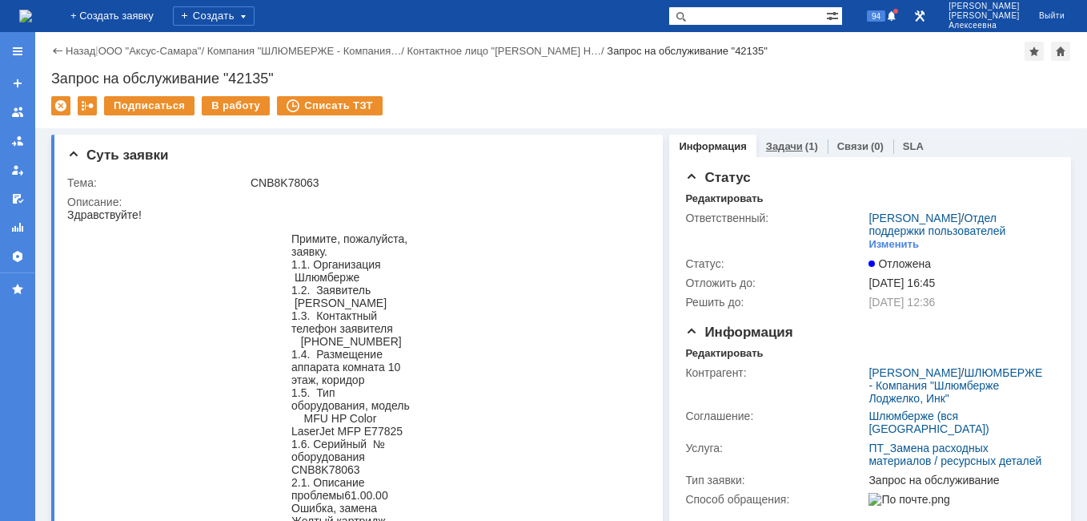
click at [776, 147] on link "Задачи" at bounding box center [784, 146] width 37 height 12
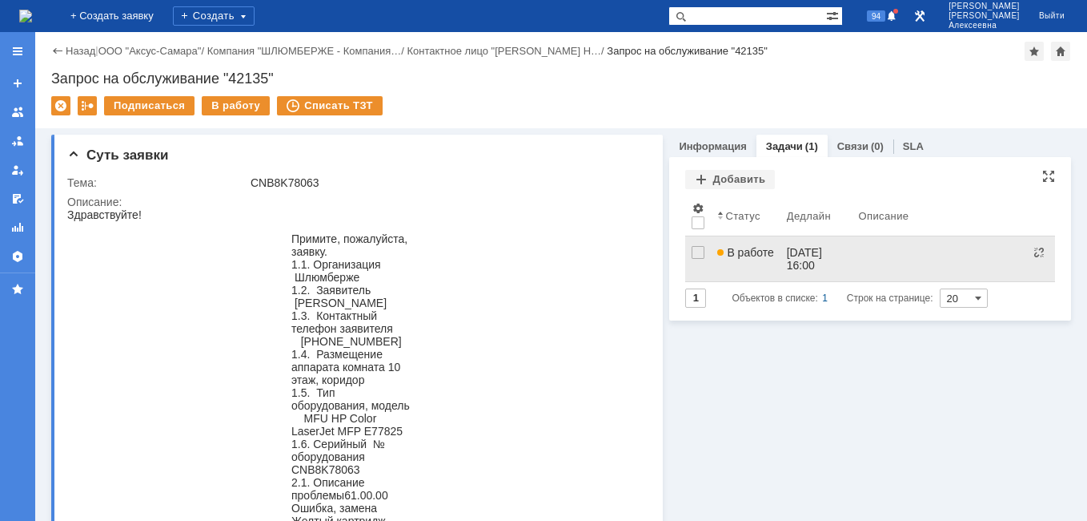
click at [758, 263] on link "В работе" at bounding box center [745, 258] width 69 height 45
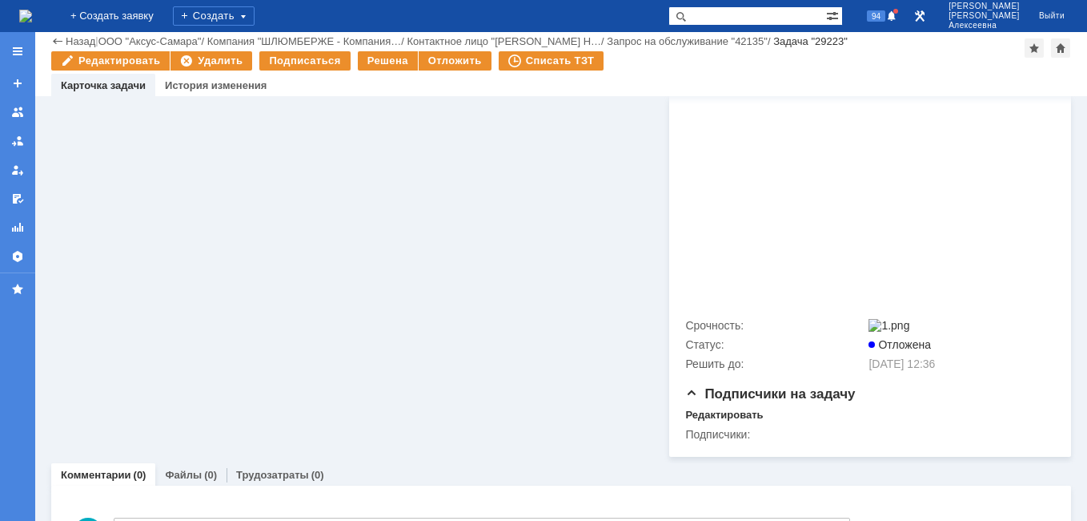
scroll to position [6033, 0]
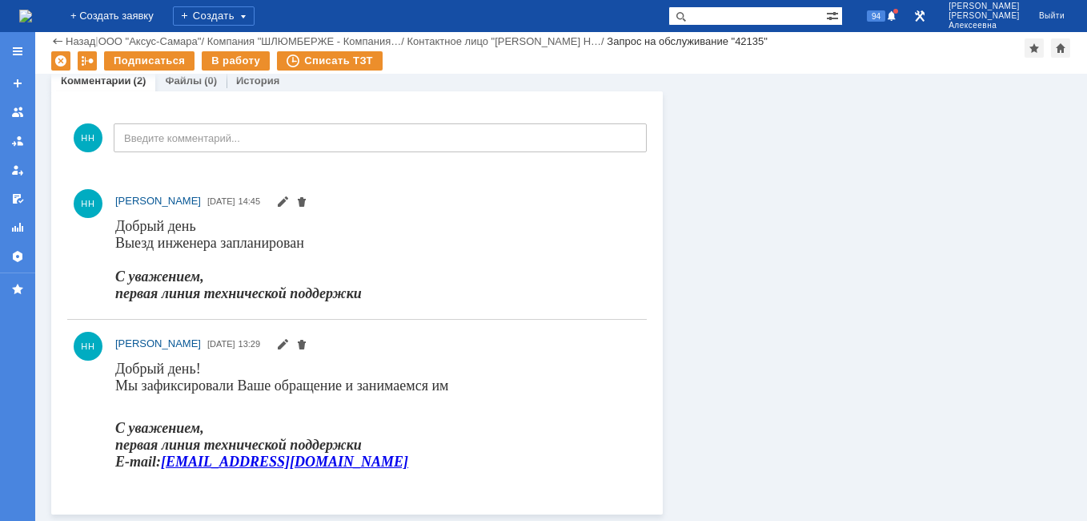
click at [32, 10] on img at bounding box center [25, 16] width 13 height 13
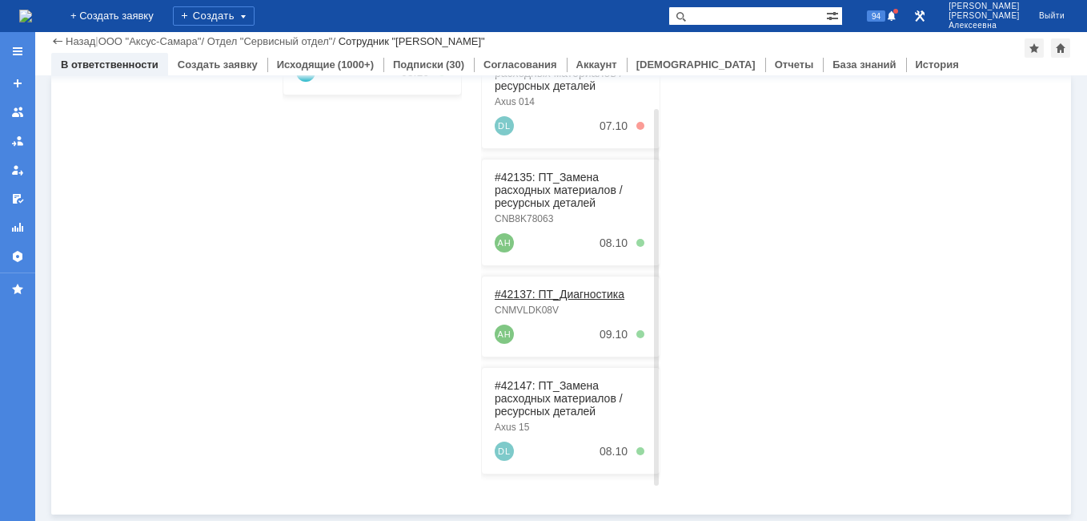
click at [541, 292] on link "#42137: ПТ_Диагностика" at bounding box center [560, 293] width 130 height 13
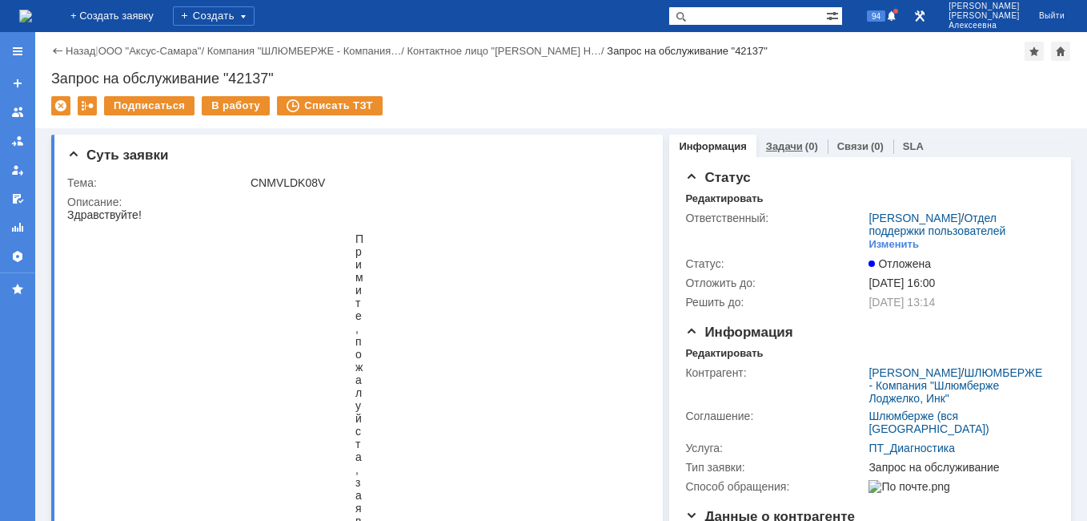
click at [774, 145] on link "Задачи" at bounding box center [784, 146] width 37 height 12
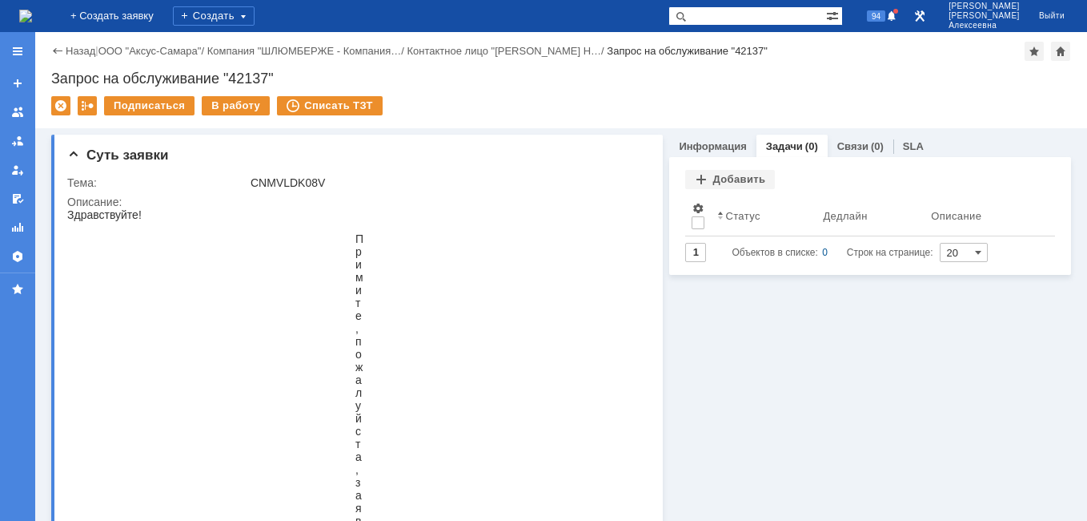
click at [32, 17] on img at bounding box center [25, 16] width 13 height 13
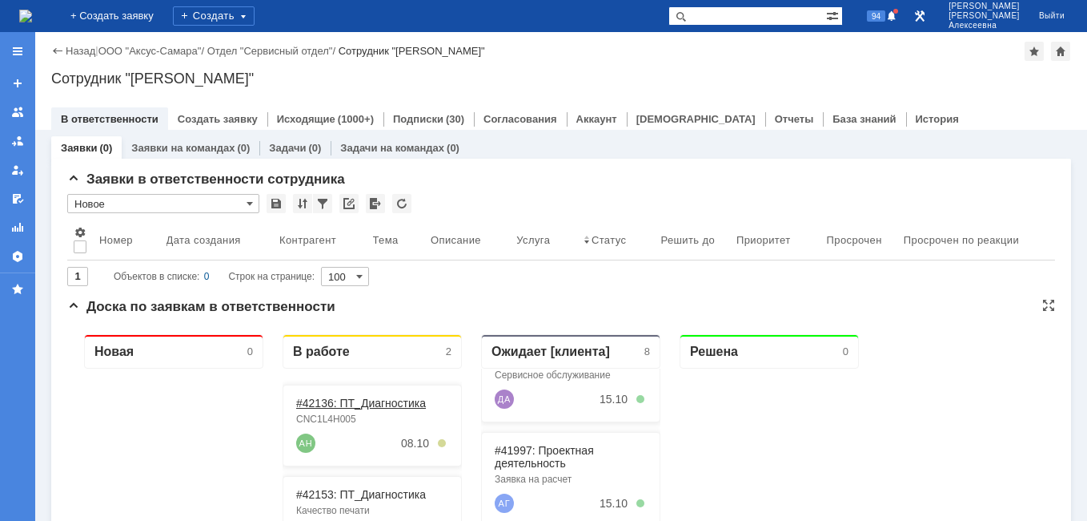
click at [349, 407] on link "#42136: ПТ_Диагностика" at bounding box center [361, 402] width 130 height 13
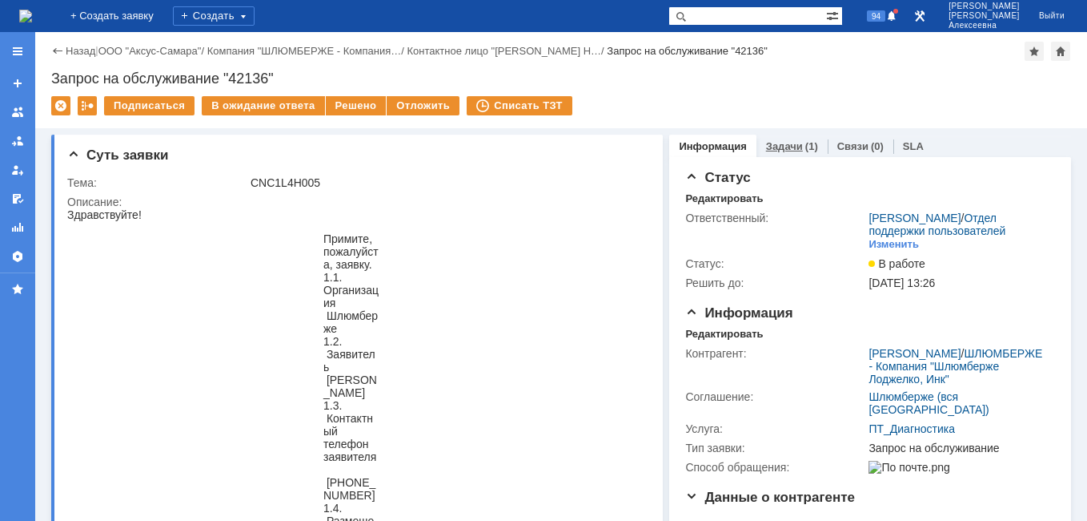
click at [766, 147] on link "Задачи" at bounding box center [784, 146] width 37 height 12
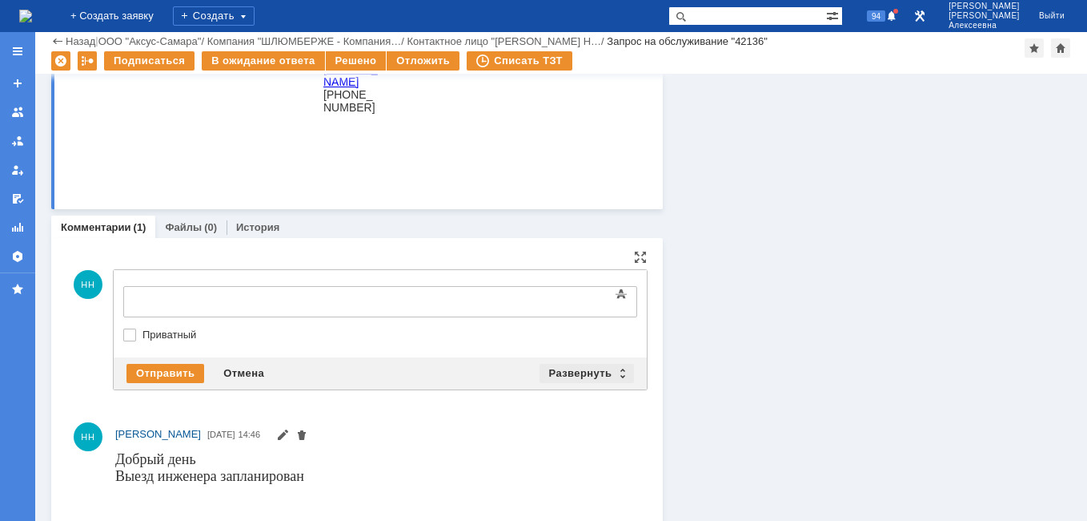
click at [617, 372] on div "Развернуть" at bounding box center [587, 373] width 95 height 19
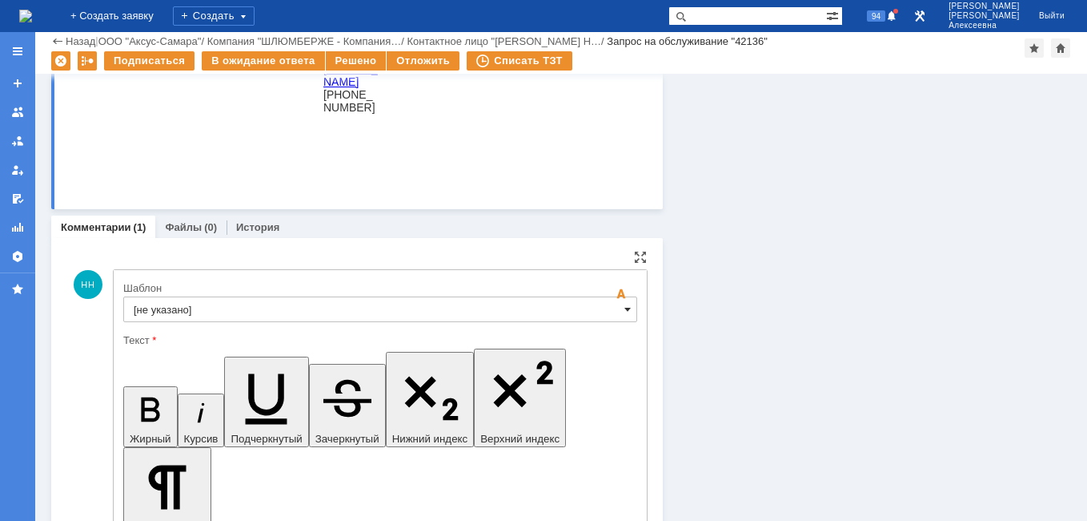
click at [625, 315] on span at bounding box center [628, 309] width 6 height 13
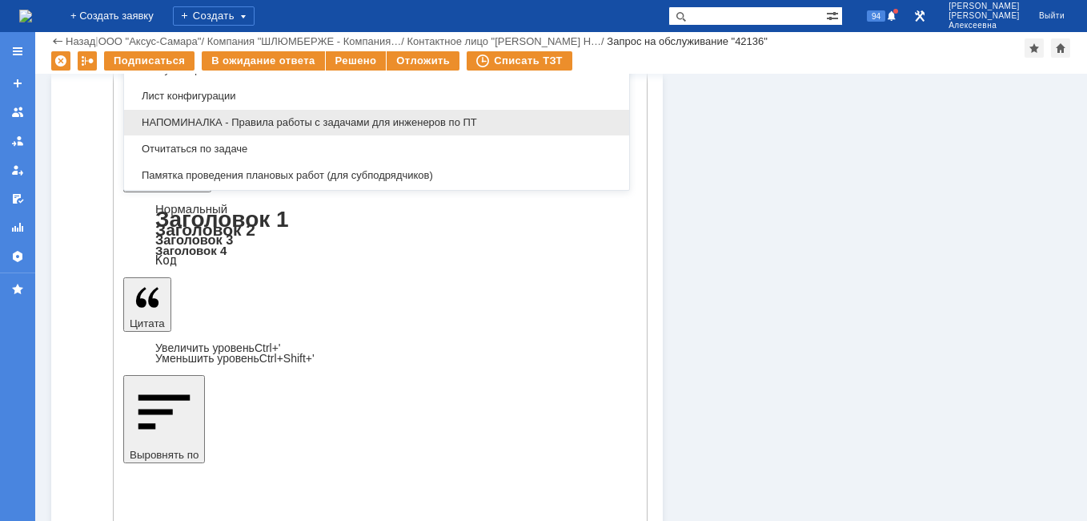
scroll to position [951, 0]
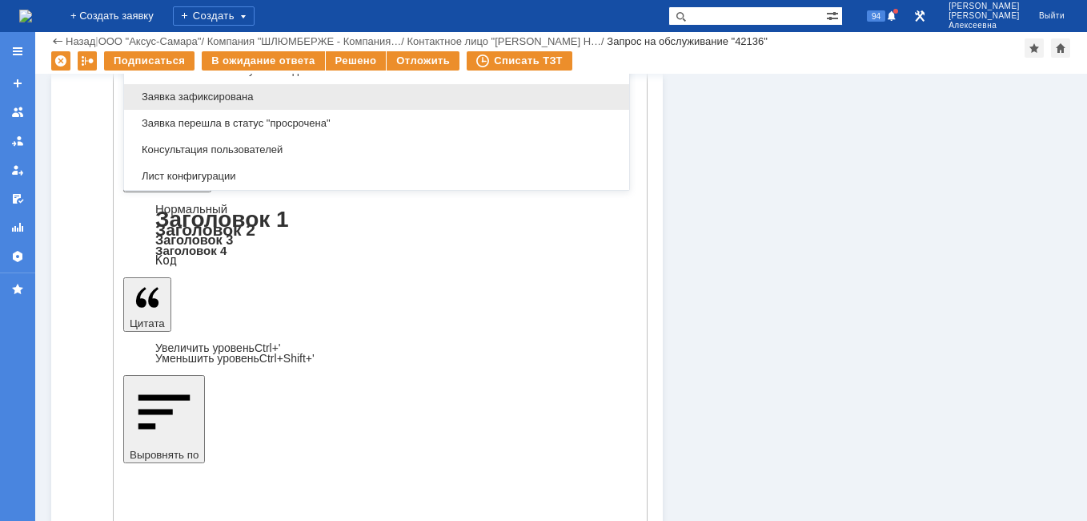
click at [220, 93] on span "Заявка зафиксирована" at bounding box center [377, 96] width 486 height 13
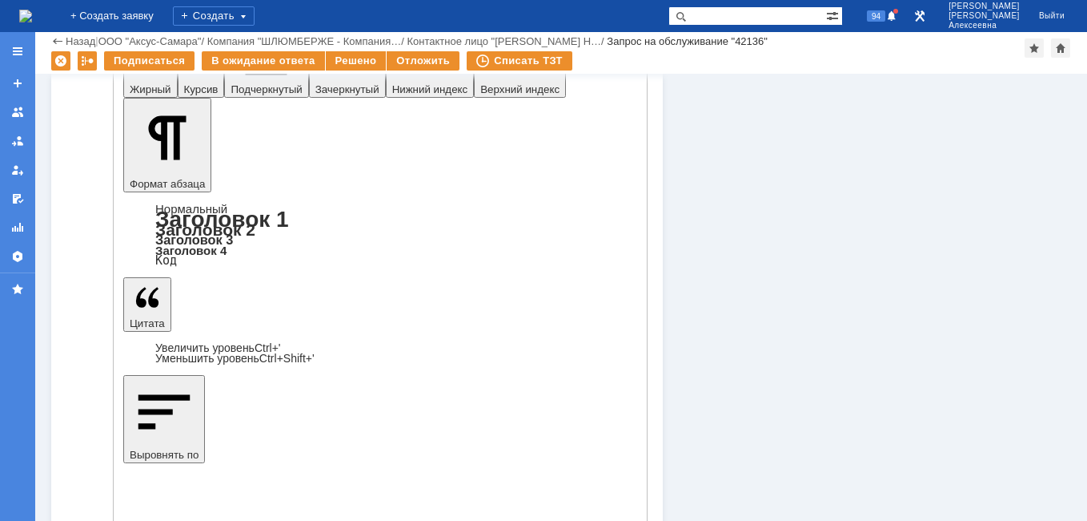
scroll to position [1169, 0]
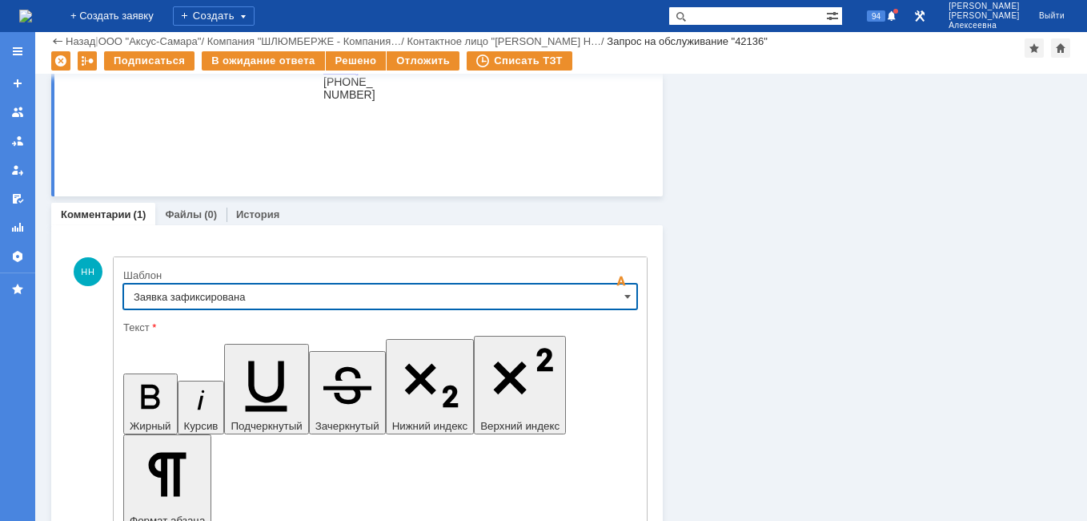
type input "Заявка зафиксирована"
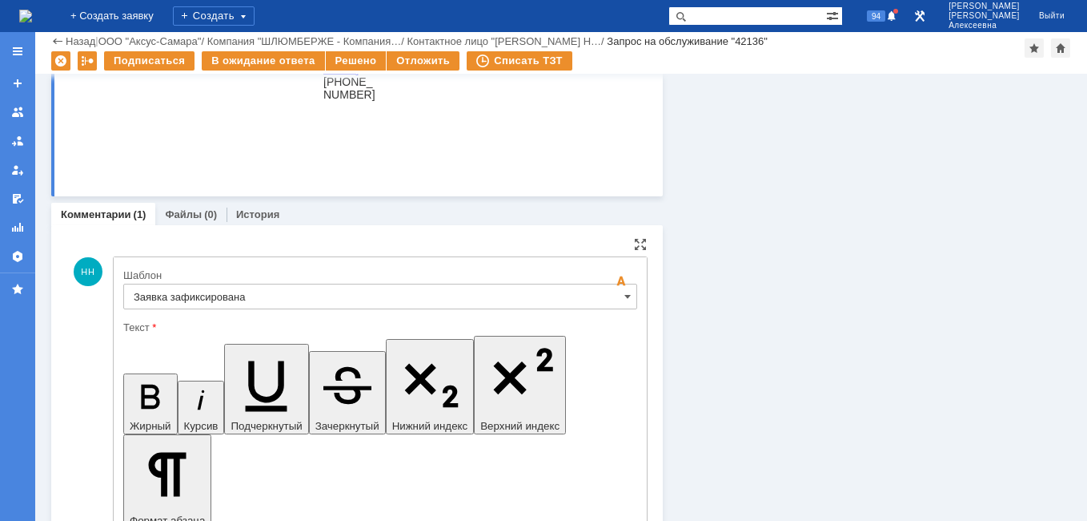
drag, startPoint x: 484, startPoint y: 4012, endPoint x: 153, endPoint y: 4011, distance: 330.7
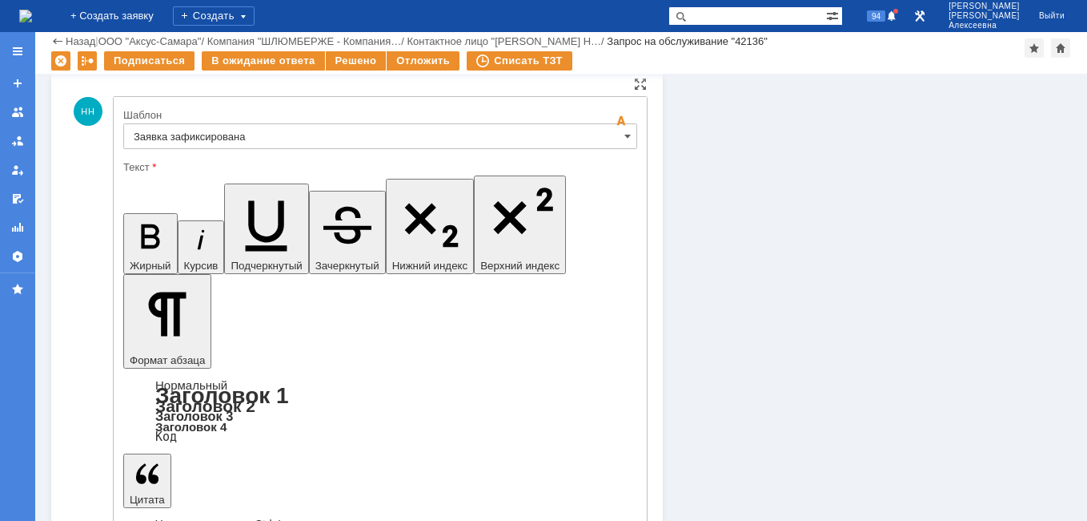
scroll to position [1489, 0]
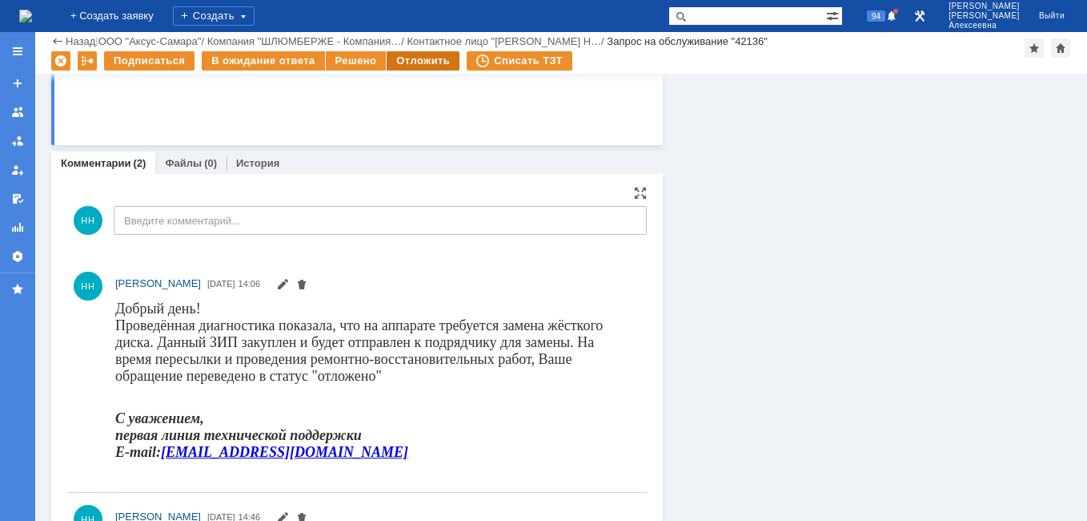
scroll to position [1389, 0]
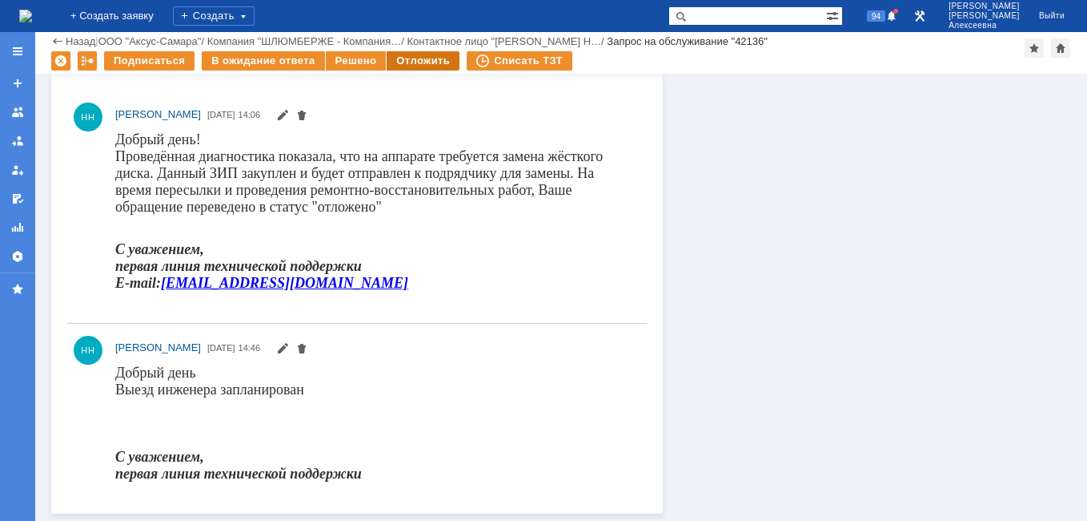
click at [405, 60] on div "Отложить" at bounding box center [423, 60] width 73 height 19
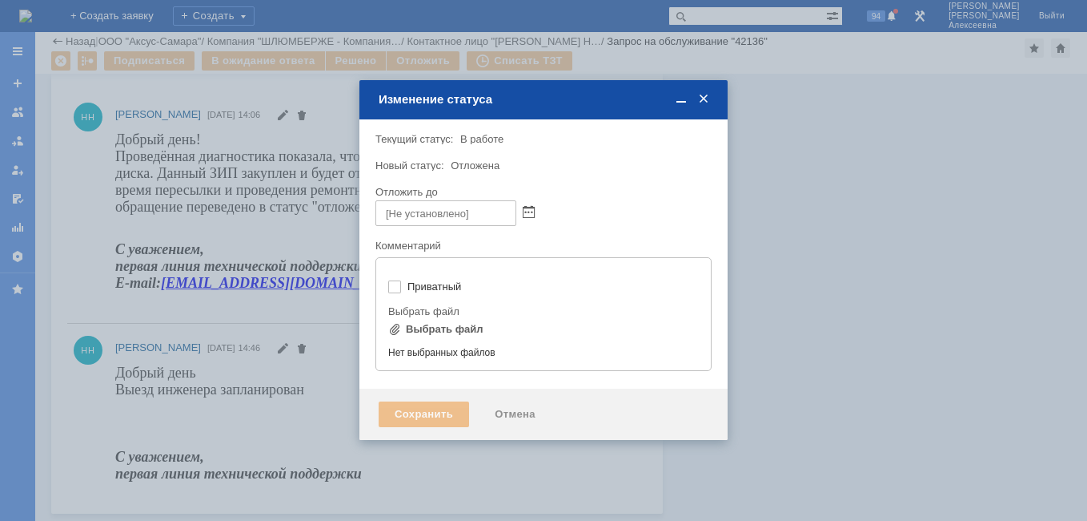
type input "[не указано]"
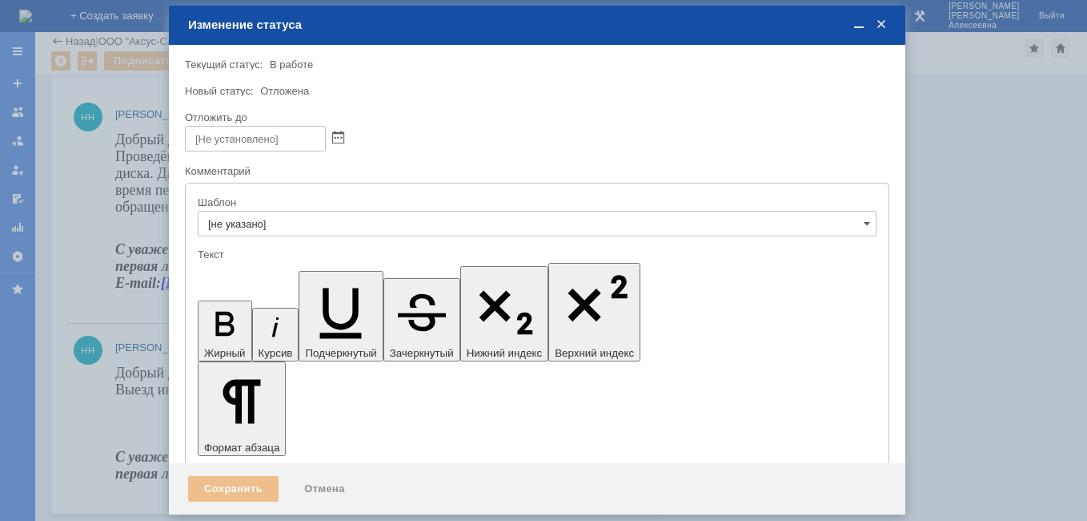
scroll to position [0, 0]
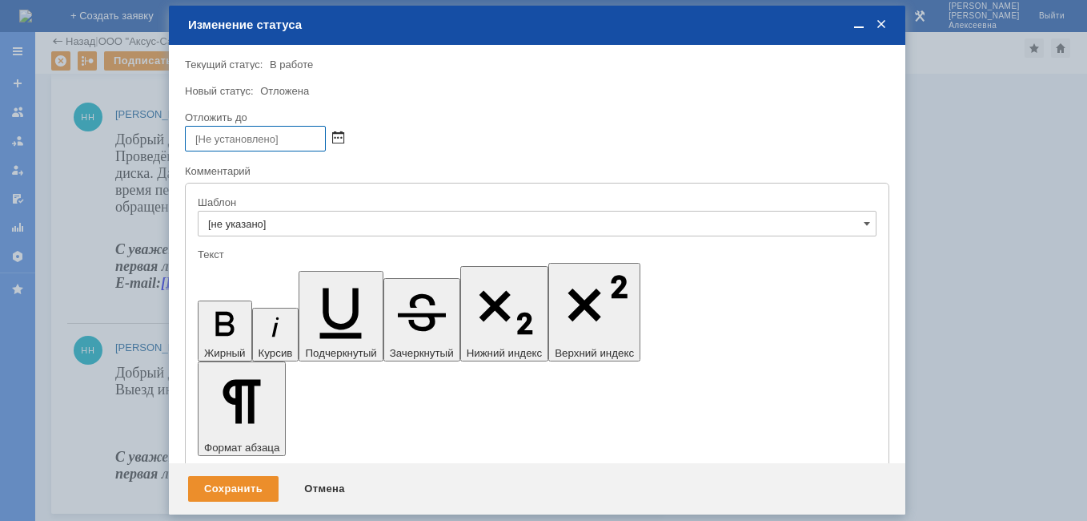
click at [336, 139] on span at bounding box center [338, 138] width 12 height 13
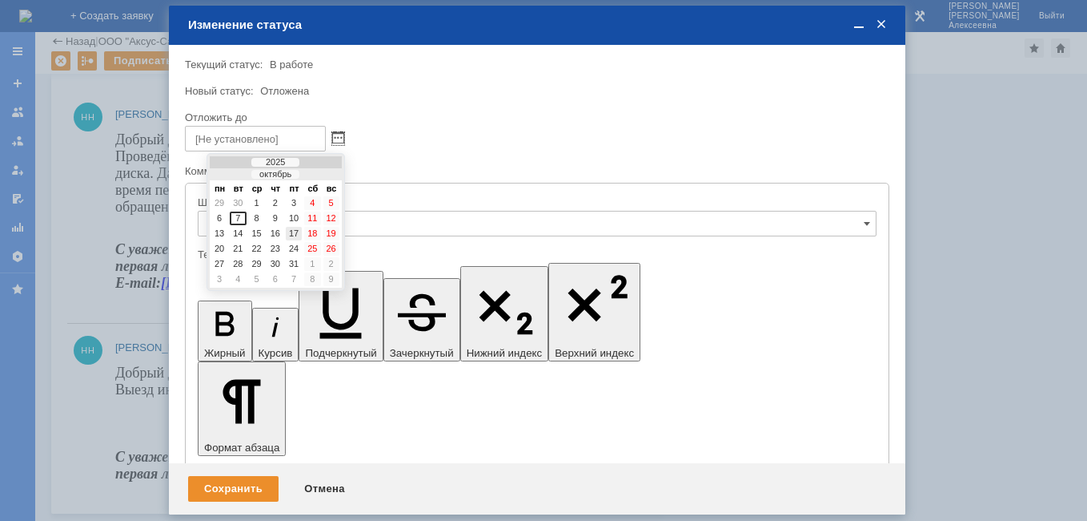
click at [300, 231] on div "17" at bounding box center [294, 234] width 16 height 14
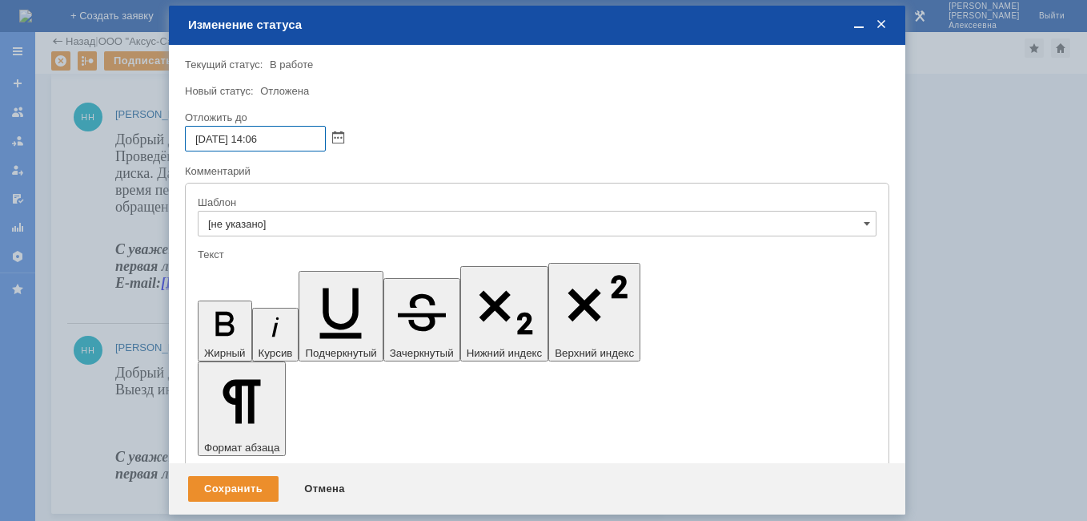
click at [262, 136] on input "[DATE] 14:06" at bounding box center [255, 139] width 141 height 26
type input "[DATE] 16:06"
click at [228, 485] on div "Сохранить" at bounding box center [233, 489] width 90 height 26
